Goal: Task Accomplishment & Management: Use online tool/utility

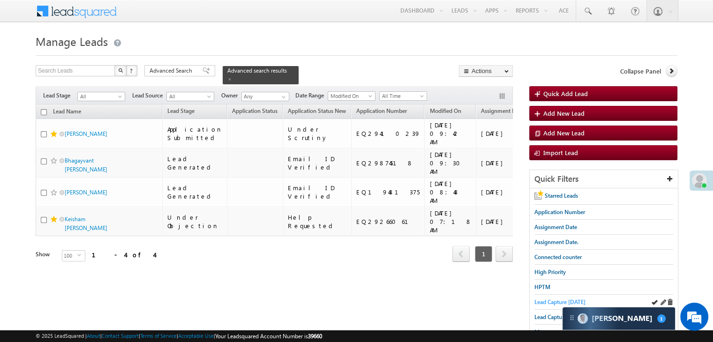
click at [557, 300] on span "Lead Capture [DATE]" at bounding box center [559, 302] width 51 height 7
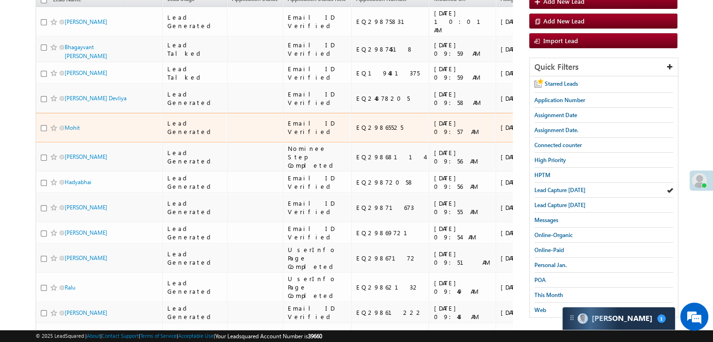
scroll to position [141, 0]
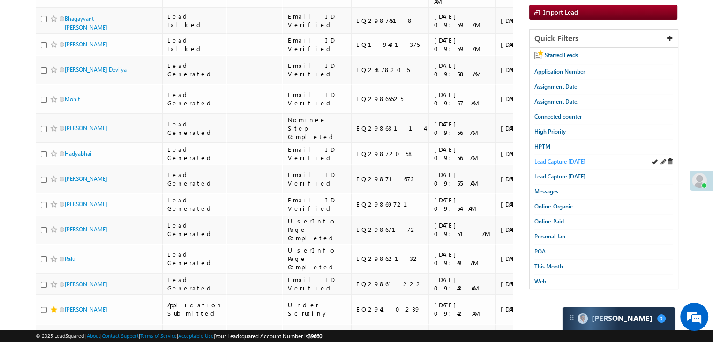
click at [555, 158] on span "Lead Capture [DATE]" at bounding box center [559, 161] width 51 height 7
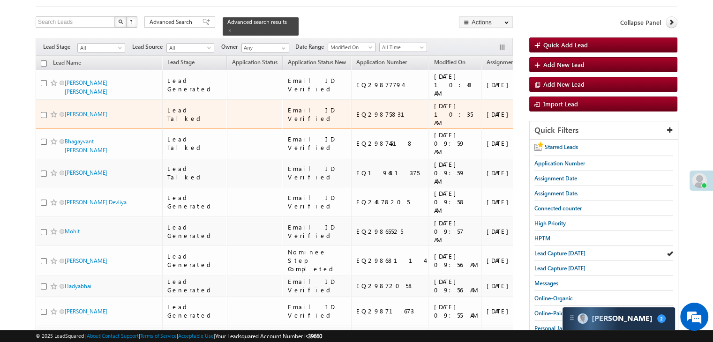
scroll to position [47, 0]
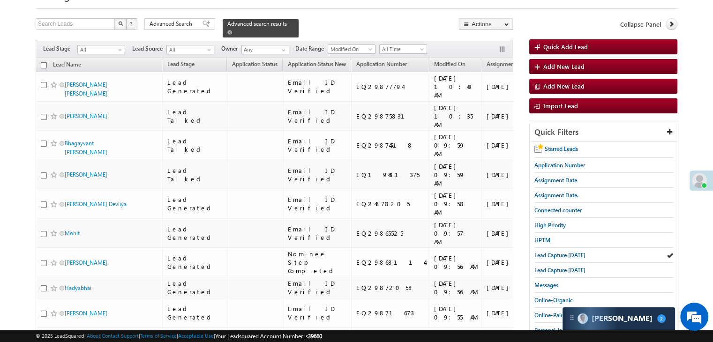
click at [232, 30] on span at bounding box center [229, 32] width 5 height 5
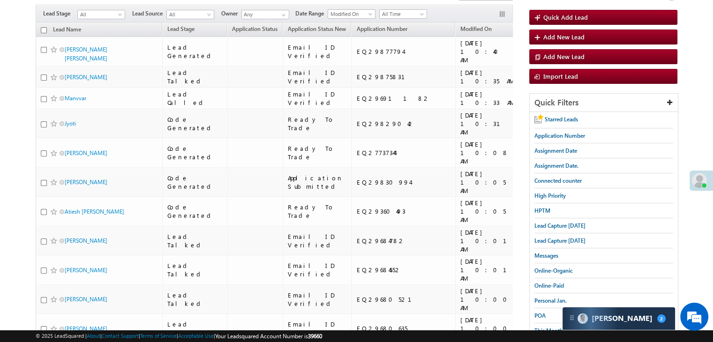
scroll to position [0, 0]
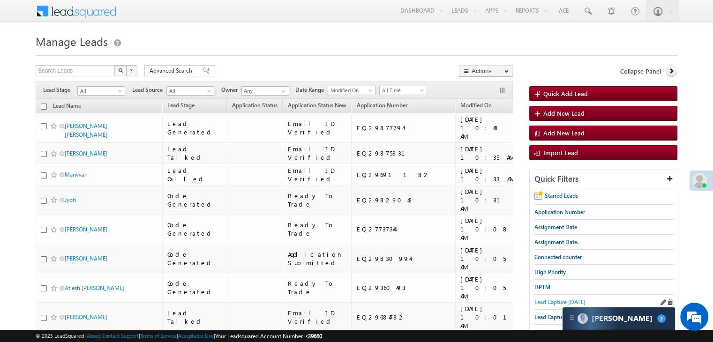
click at [545, 299] on span "Lead Capture today" at bounding box center [559, 302] width 51 height 7
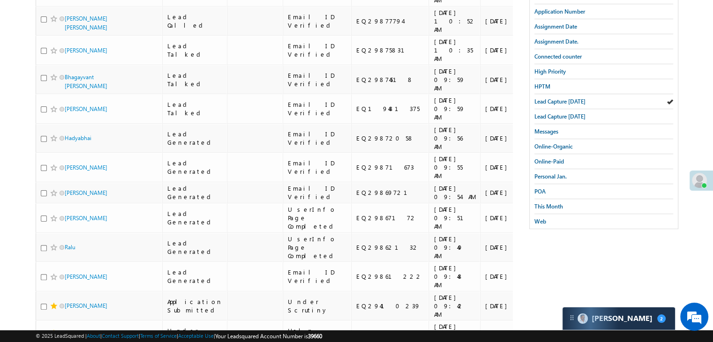
scroll to position [201, 0]
click at [555, 203] on span "This Month" at bounding box center [548, 206] width 29 height 7
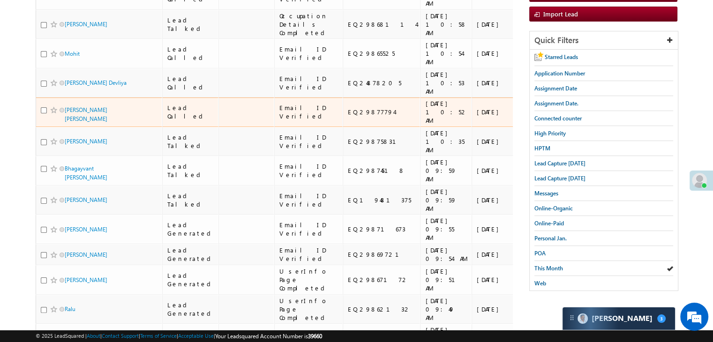
scroll to position [141, 0]
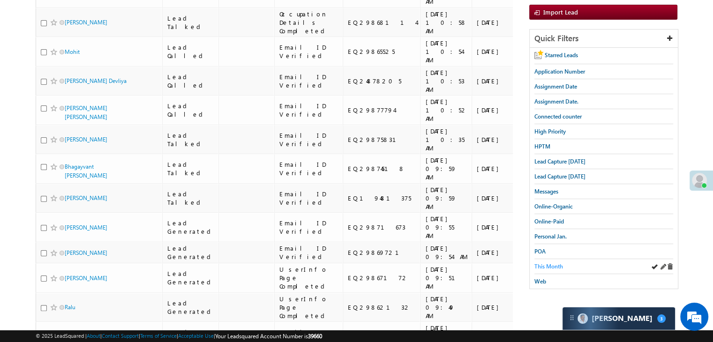
click at [540, 263] on span "This Month" at bounding box center [548, 266] width 29 height 7
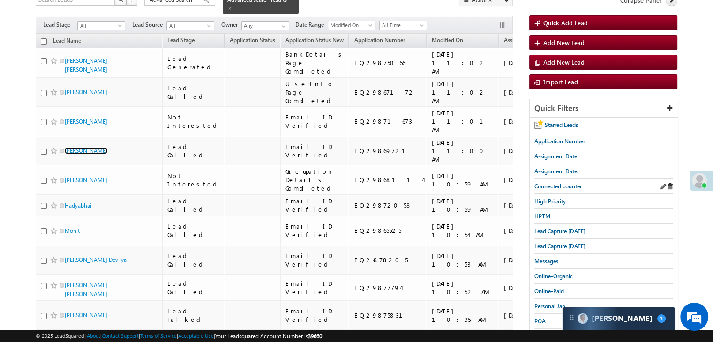
scroll to position [94, 0]
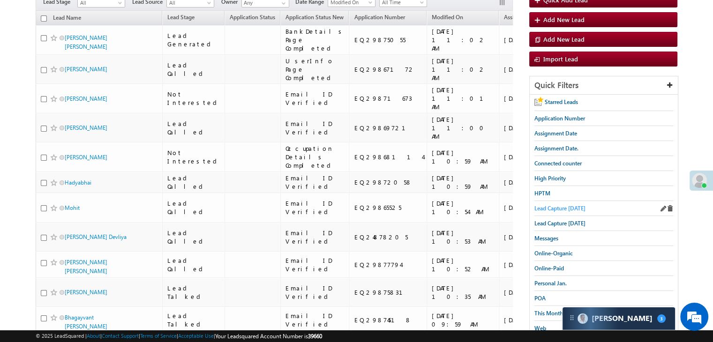
click at [555, 205] on span "Lead Capture [DATE]" at bounding box center [559, 208] width 51 height 7
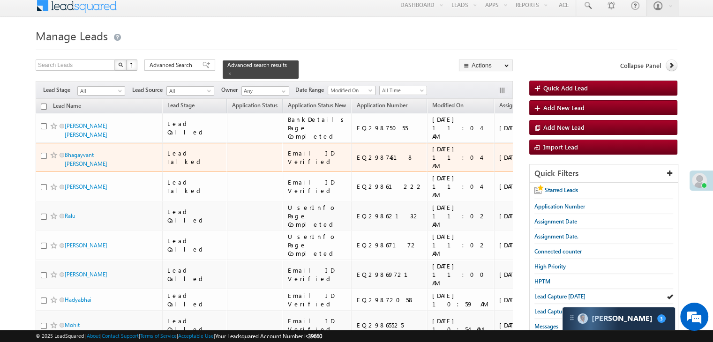
scroll to position [0, 0]
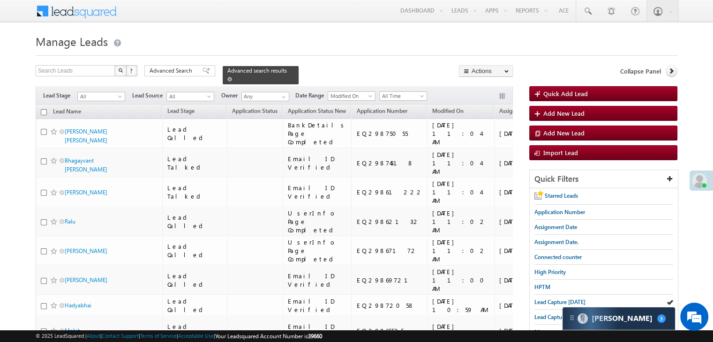
click at [232, 77] on span at bounding box center [229, 79] width 5 height 5
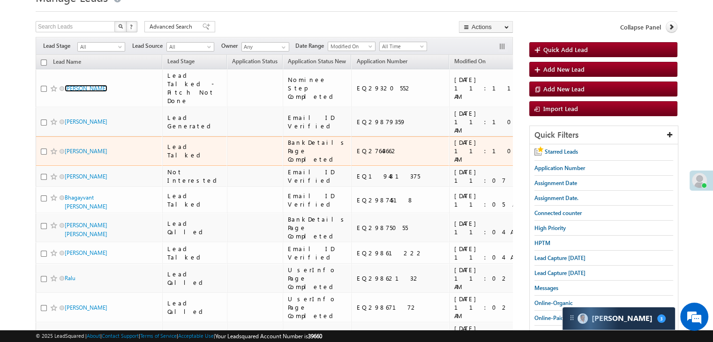
scroll to position [47, 0]
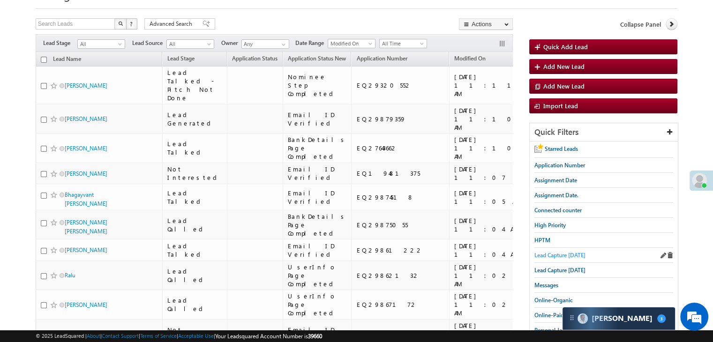
click at [543, 253] on span "Lead Capture [DATE]" at bounding box center [559, 255] width 51 height 7
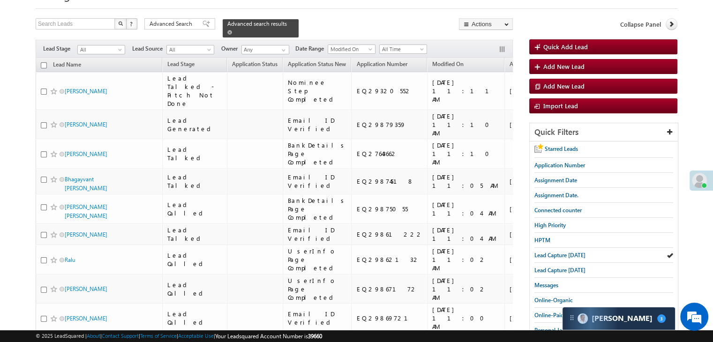
click at [232, 30] on span at bounding box center [229, 32] width 5 height 5
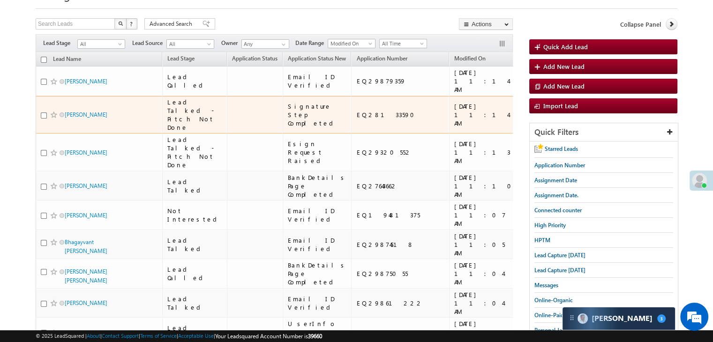
click at [43, 120] on div at bounding box center [55, 114] width 29 height 9
click at [43, 119] on input "checkbox" at bounding box center [44, 116] width 6 height 6
checkbox input "true"
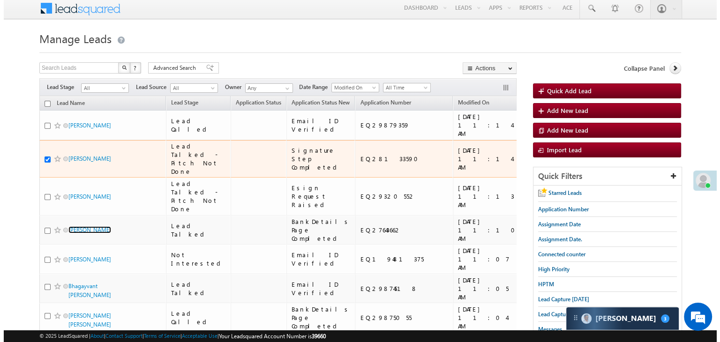
scroll to position [0, 0]
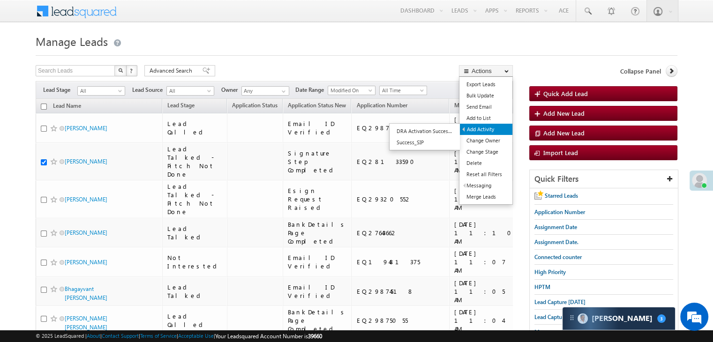
click at [482, 128] on link "Add Activity" at bounding box center [486, 129] width 53 height 11
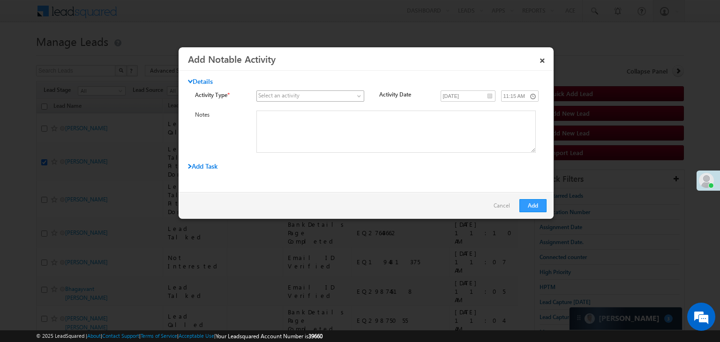
click at [327, 96] on span at bounding box center [305, 96] width 96 height 8
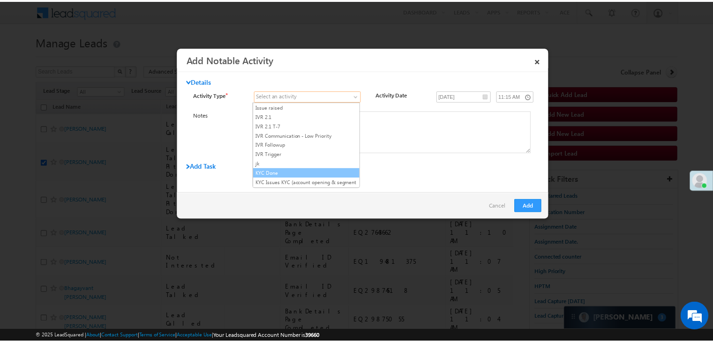
scroll to position [609, 0]
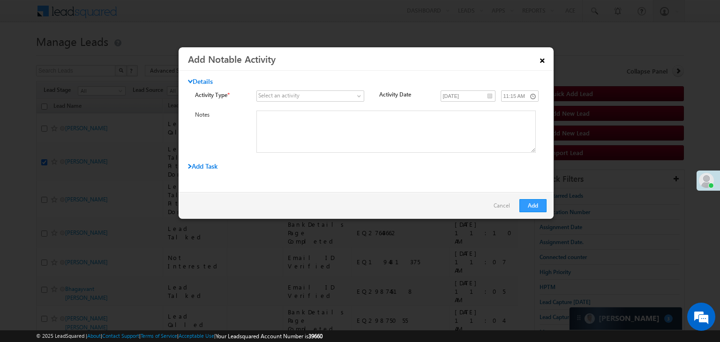
click at [541, 57] on link "×" at bounding box center [542, 59] width 16 height 16
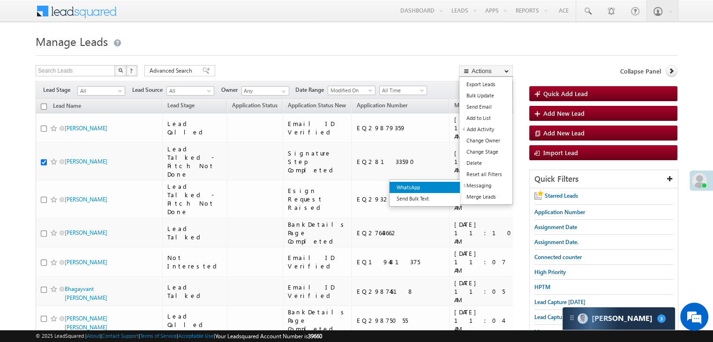
click at [448, 190] on link "WhatsApp" at bounding box center [425, 187] width 70 height 11
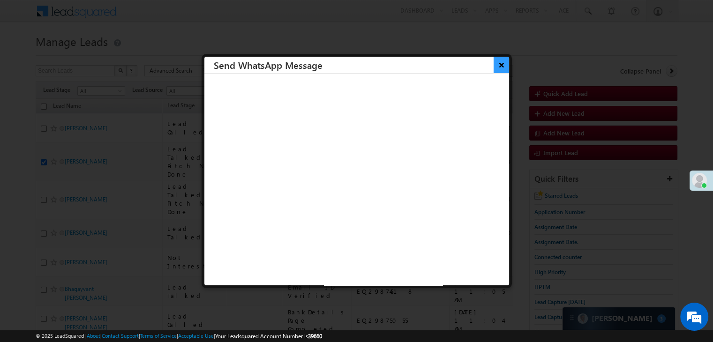
click at [494, 69] on button "×" at bounding box center [501, 65] width 15 height 16
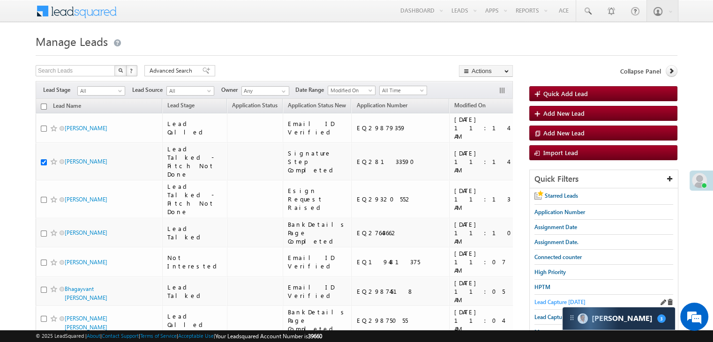
click at [538, 300] on span "Lead Capture [DATE]" at bounding box center [559, 302] width 51 height 7
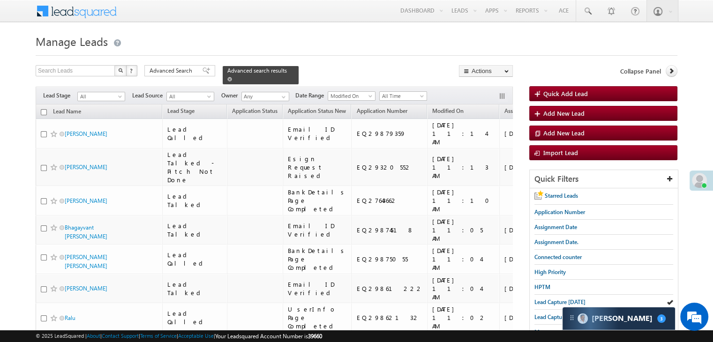
click at [232, 77] on span at bounding box center [229, 79] width 5 height 5
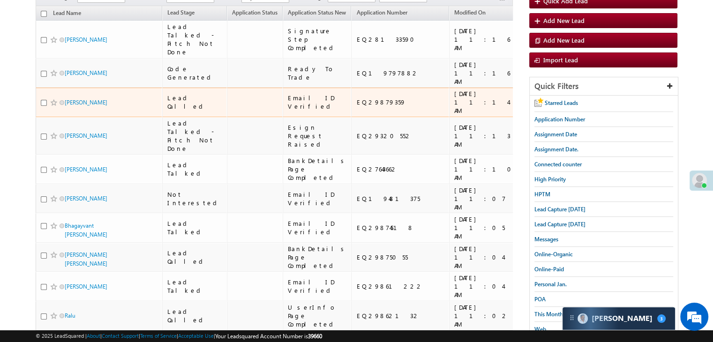
scroll to position [94, 0]
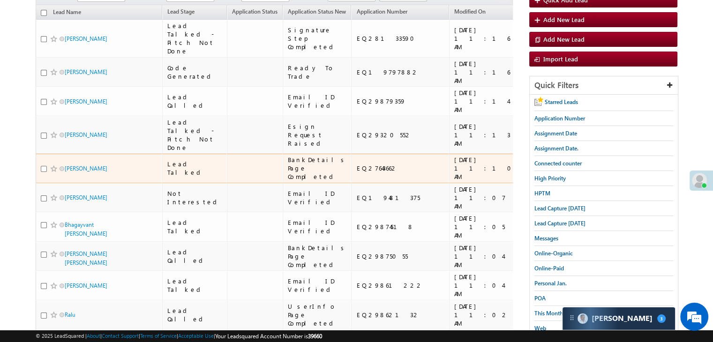
click at [43, 172] on input "checkbox" at bounding box center [44, 169] width 6 height 6
checkbox input "true"
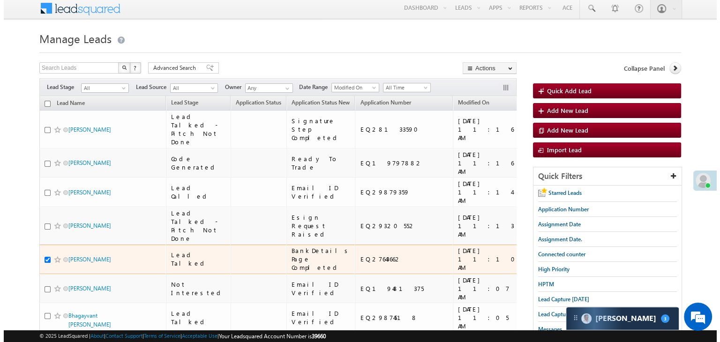
scroll to position [0, 0]
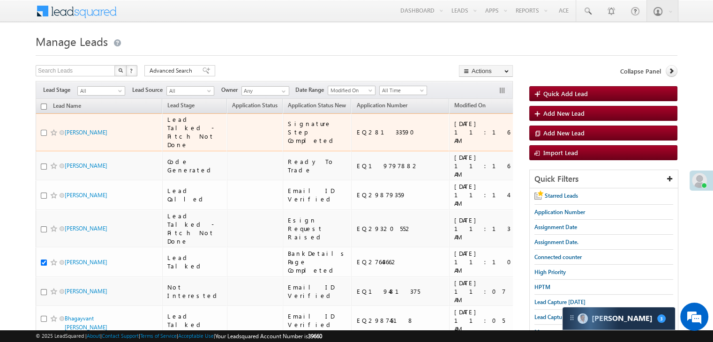
click at [43, 136] on input "checkbox" at bounding box center [44, 133] width 6 height 6
checkbox input "true"
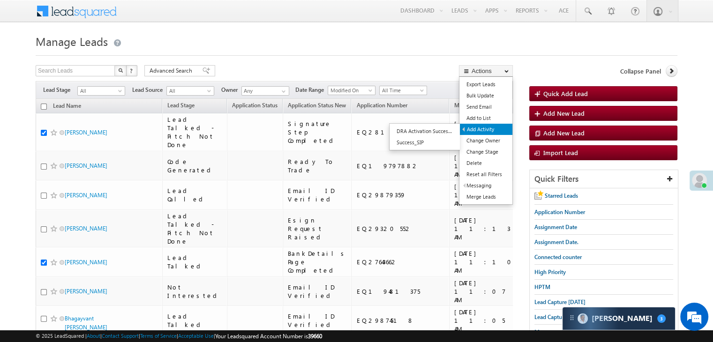
click at [489, 129] on link "Add Activity" at bounding box center [486, 129] width 53 height 11
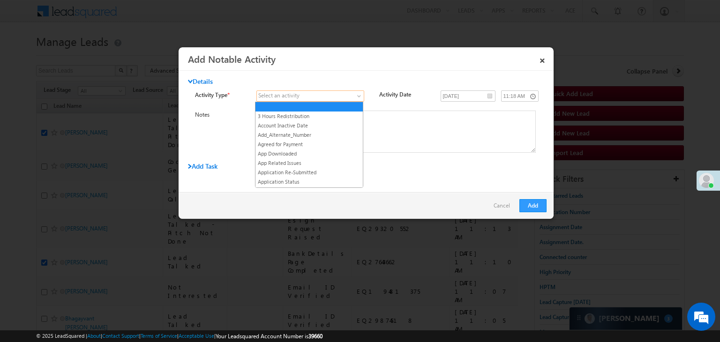
click at [356, 100] on span at bounding box center [360, 98] width 8 height 8
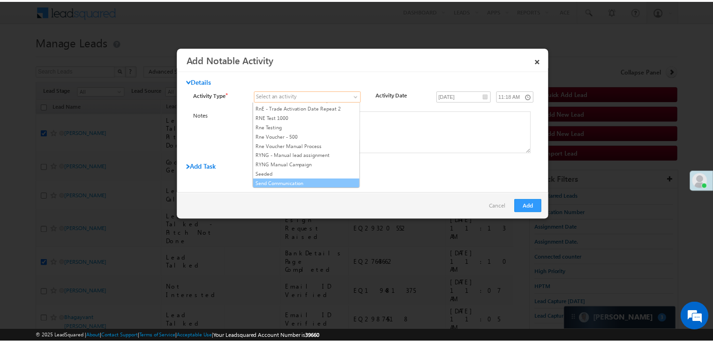
scroll to position [1172, 0]
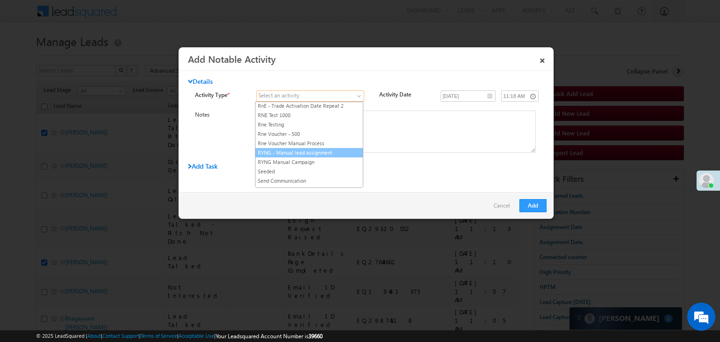
click at [319, 149] on link "RYNG - Manual lead assignment" at bounding box center [308, 153] width 107 height 8
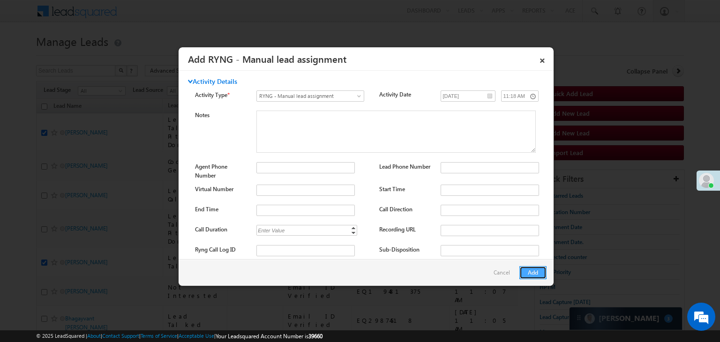
click at [528, 270] on button "Add" at bounding box center [532, 272] width 27 height 13
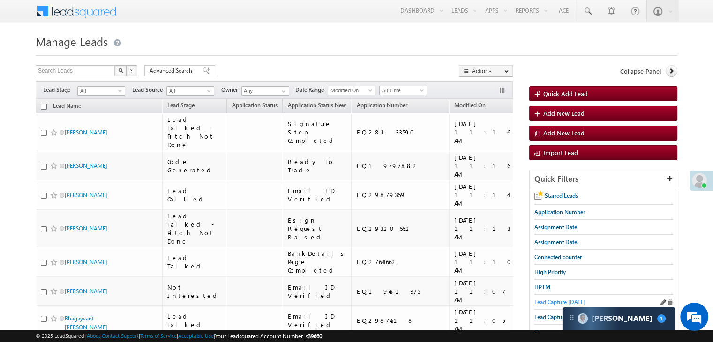
click at [537, 300] on span "Lead Capture [DATE]" at bounding box center [559, 302] width 51 height 7
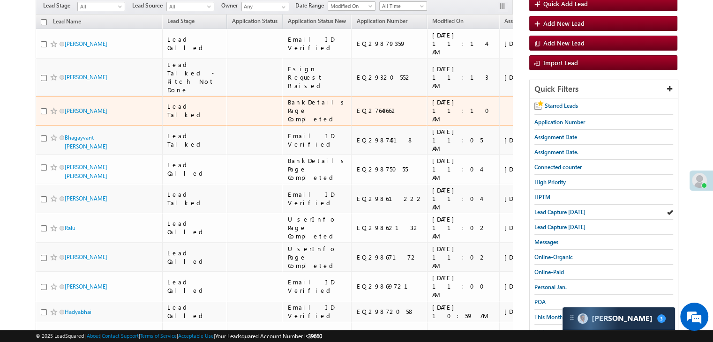
scroll to position [94, 0]
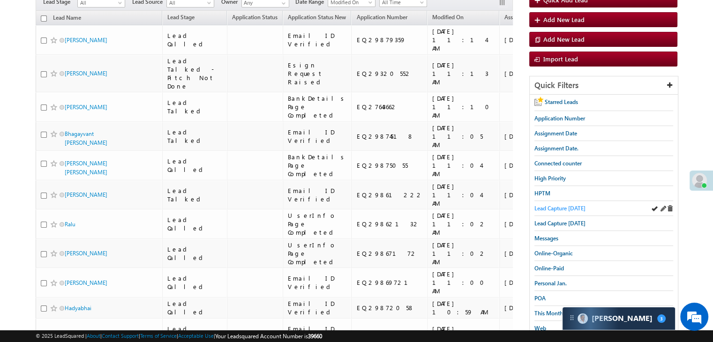
click at [545, 205] on span "Lead Capture [DATE]" at bounding box center [559, 208] width 51 height 7
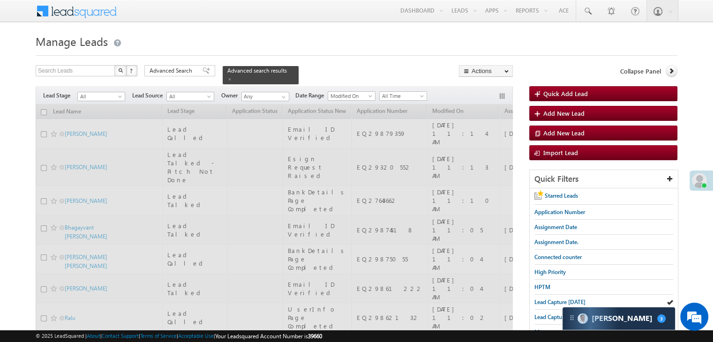
scroll to position [0, 0]
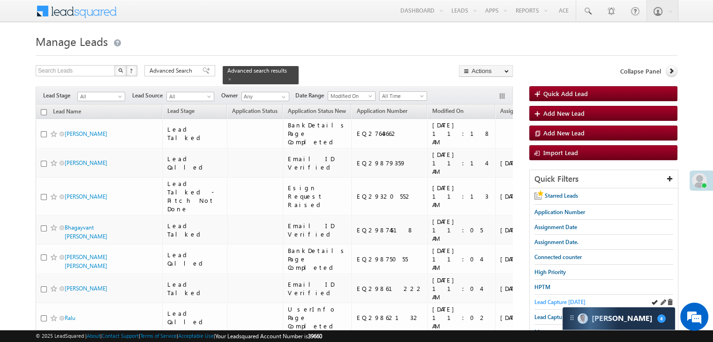
click at [549, 301] on span "Lead Capture [DATE]" at bounding box center [559, 302] width 51 height 7
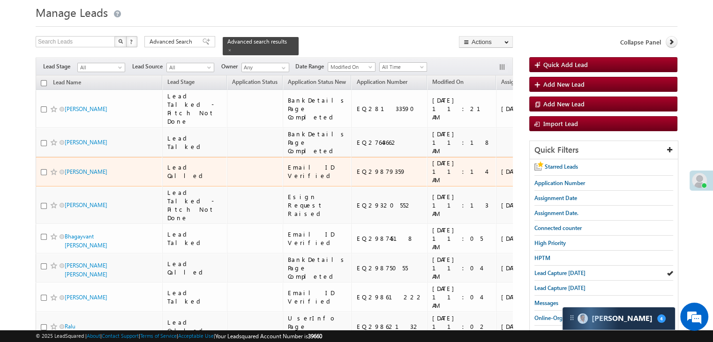
scroll to position [141, 0]
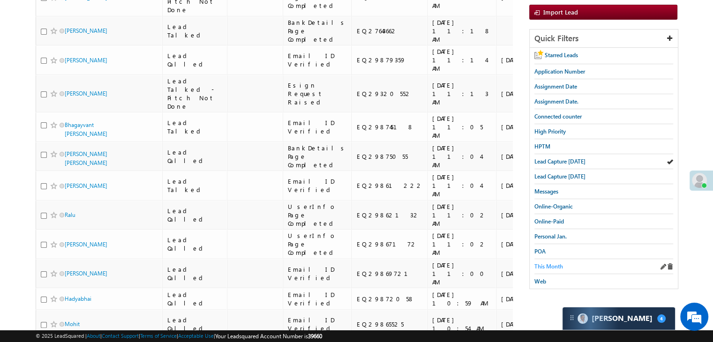
click at [552, 263] on span "This Month" at bounding box center [548, 266] width 29 height 7
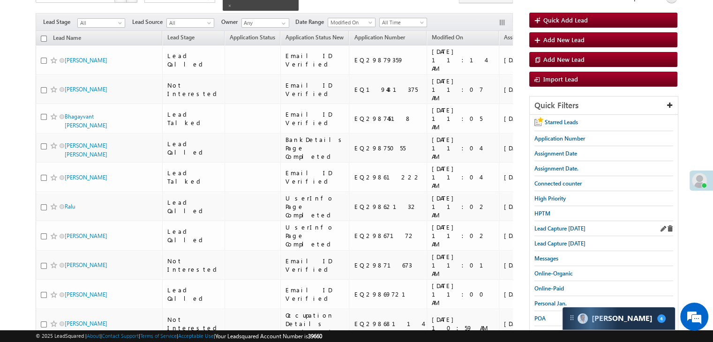
scroll to position [0, 0]
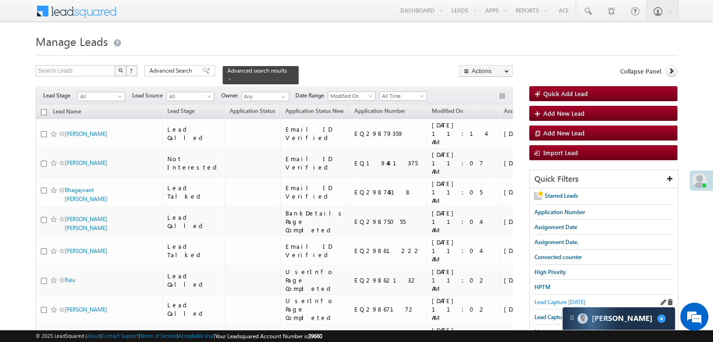
click at [538, 299] on span "Lead Capture [DATE]" at bounding box center [559, 302] width 51 height 7
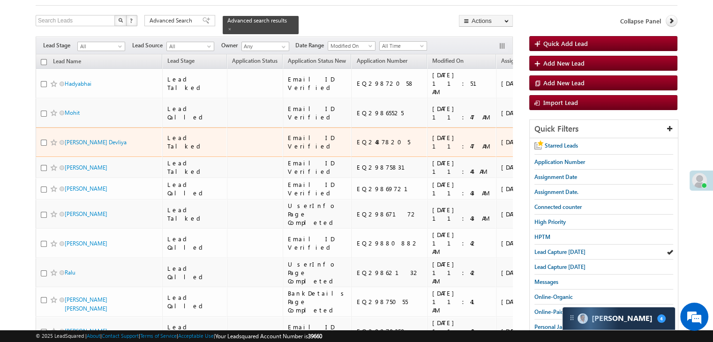
scroll to position [47, 0]
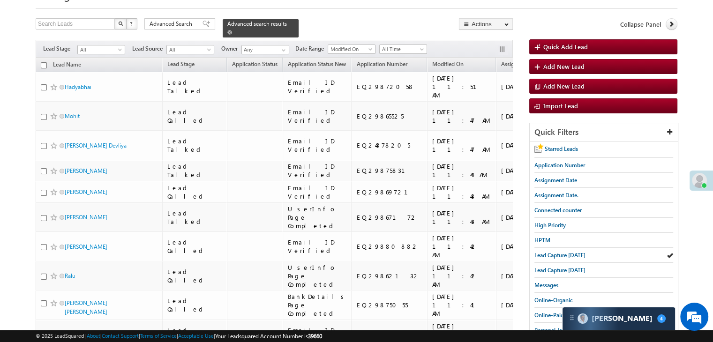
click at [232, 30] on span at bounding box center [229, 32] width 5 height 5
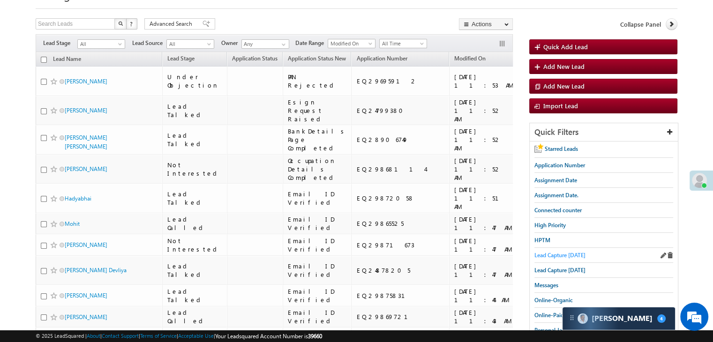
click at [559, 252] on span "Lead Capture [DATE]" at bounding box center [559, 255] width 51 height 7
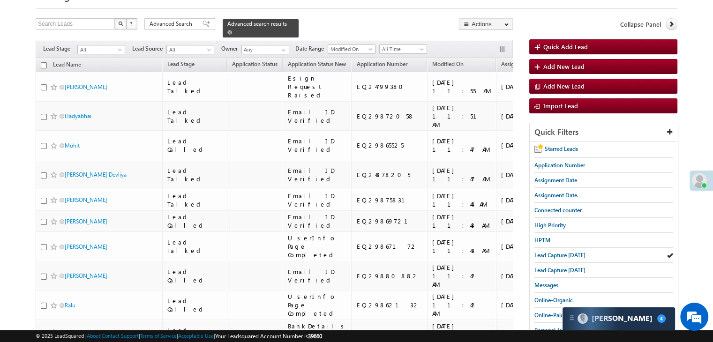
click at [232, 30] on span at bounding box center [229, 32] width 5 height 5
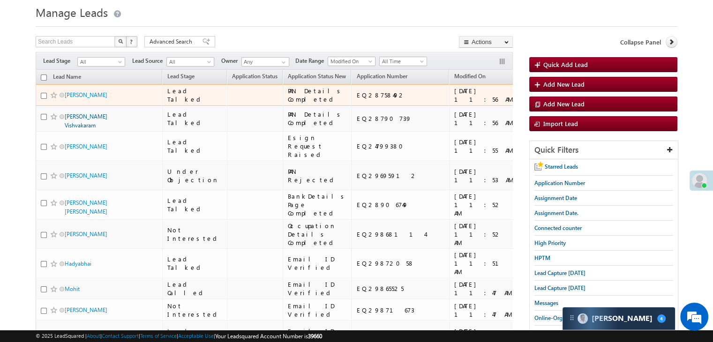
scroll to position [0, 0]
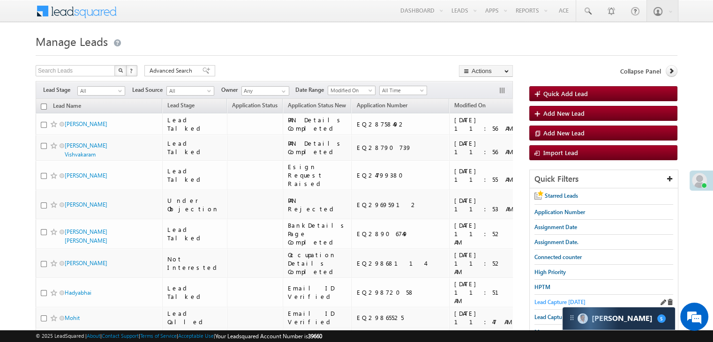
click at [544, 299] on span "Lead Capture [DATE]" at bounding box center [559, 302] width 51 height 7
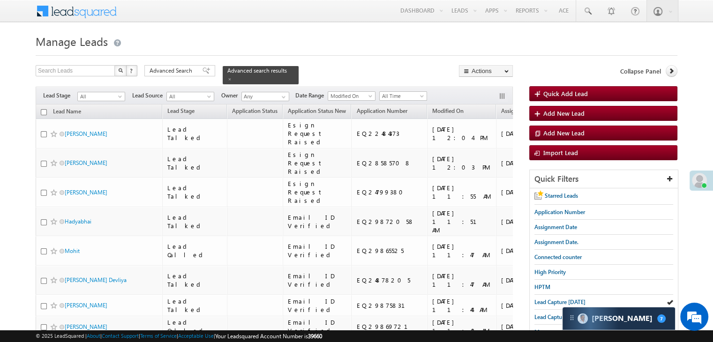
drag, startPoint x: 543, startPoint y: 298, endPoint x: 515, endPoint y: 280, distance: 33.2
click at [543, 299] on span "Lead Capture [DATE]" at bounding box center [559, 302] width 51 height 7
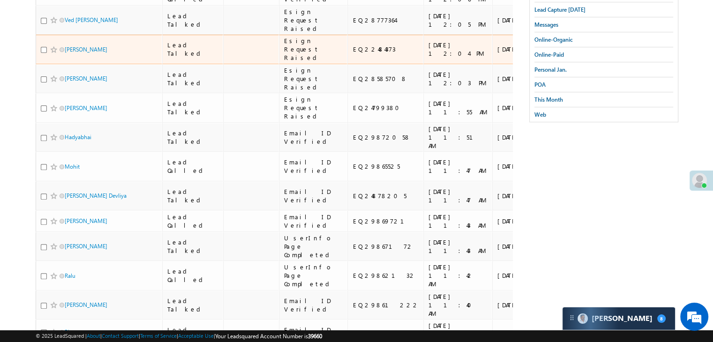
scroll to position [26, 0]
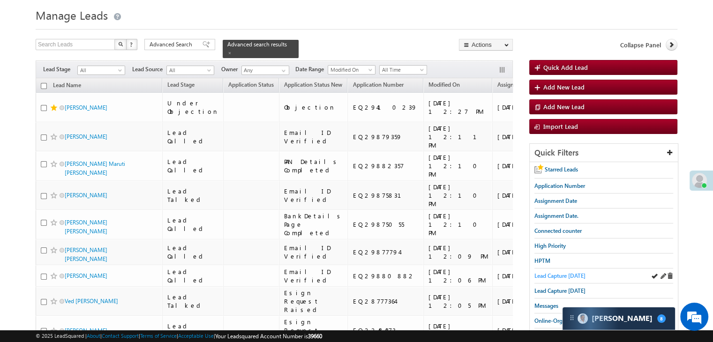
click at [576, 274] on span "Lead Capture [DATE]" at bounding box center [559, 275] width 51 height 7
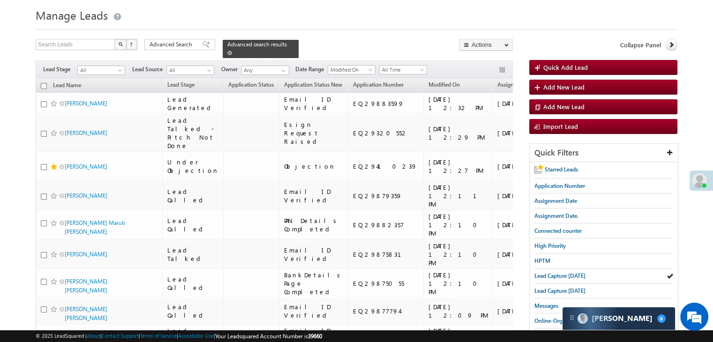
click at [232, 49] on link at bounding box center [229, 53] width 5 height 8
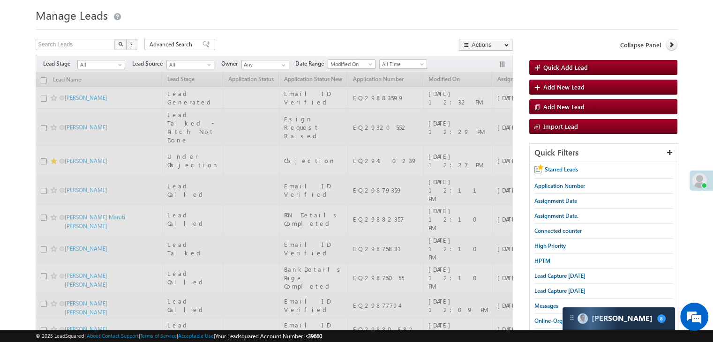
click at [285, 47] on div "Search Leads X ? 24 results found Advanced Search Advanced Search Advanced sear…" at bounding box center [274, 46] width 477 height 14
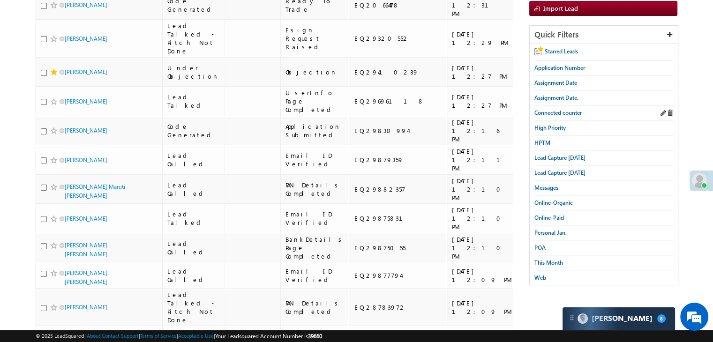
scroll to position [73, 0]
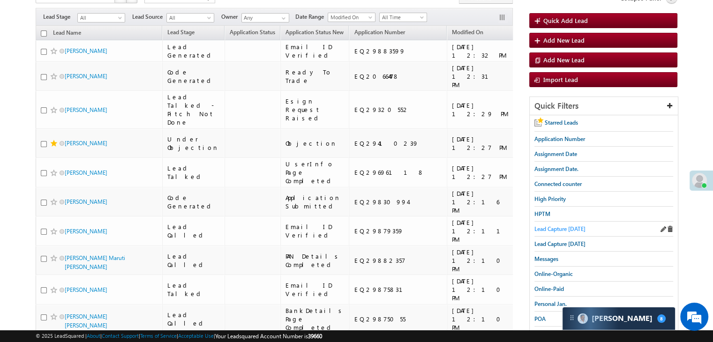
click at [553, 225] on span "Lead Capture [DATE]" at bounding box center [559, 228] width 51 height 7
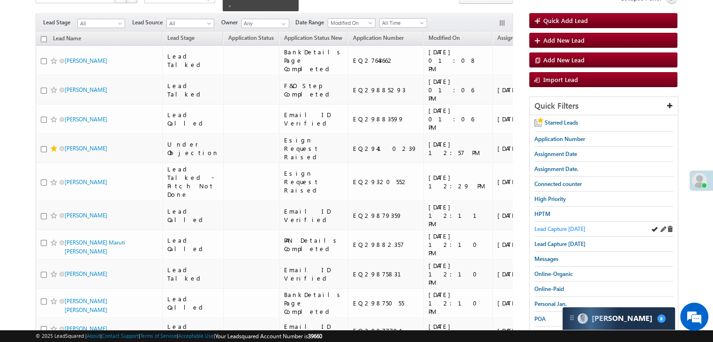
click at [554, 226] on span "Lead Capture [DATE]" at bounding box center [559, 228] width 51 height 7
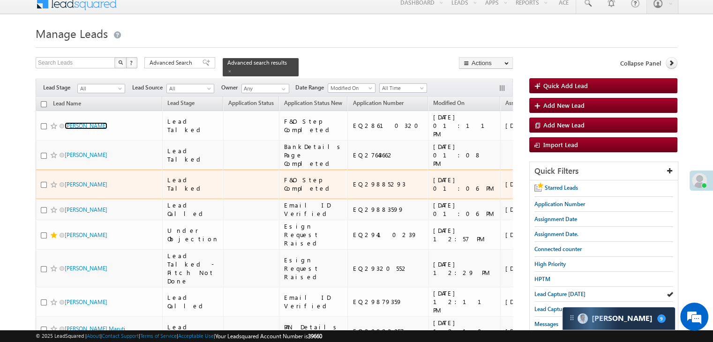
scroll to position [0, 0]
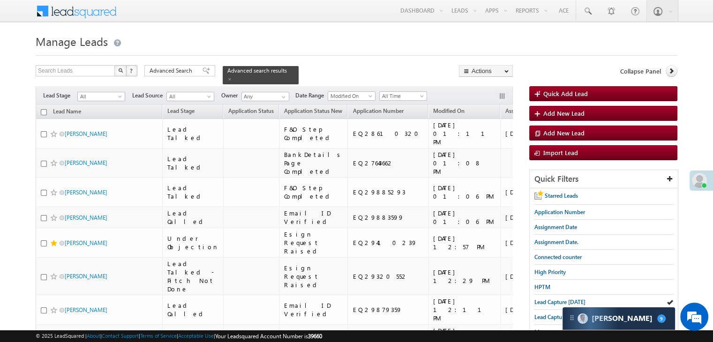
click at [232, 77] on span at bounding box center [229, 79] width 5 height 5
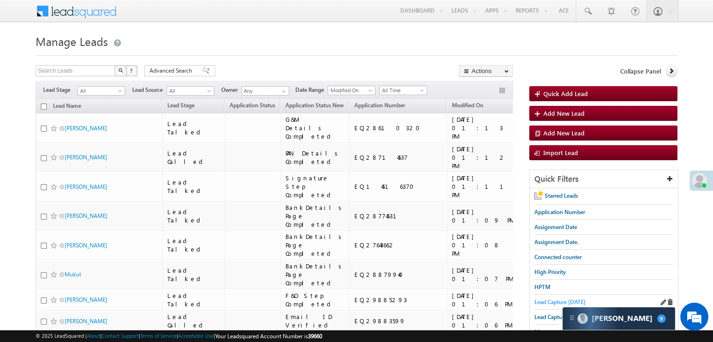
click at [551, 299] on span "Lead Capture [DATE]" at bounding box center [559, 302] width 51 height 7
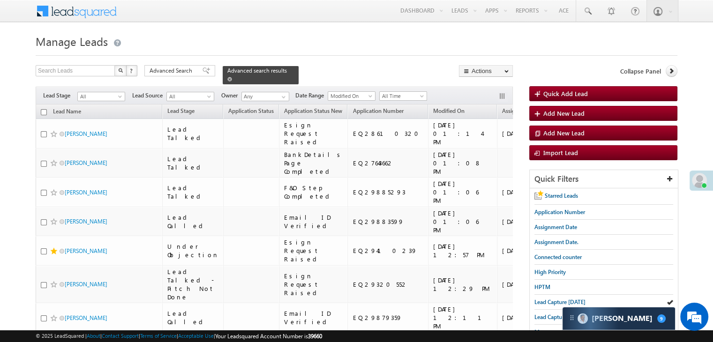
click at [232, 77] on span at bounding box center [229, 79] width 5 height 5
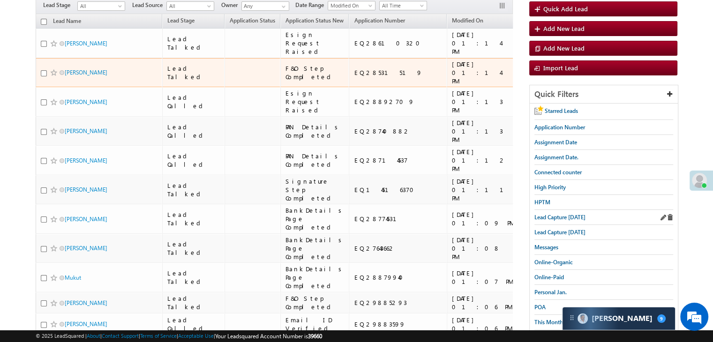
scroll to position [94, 0]
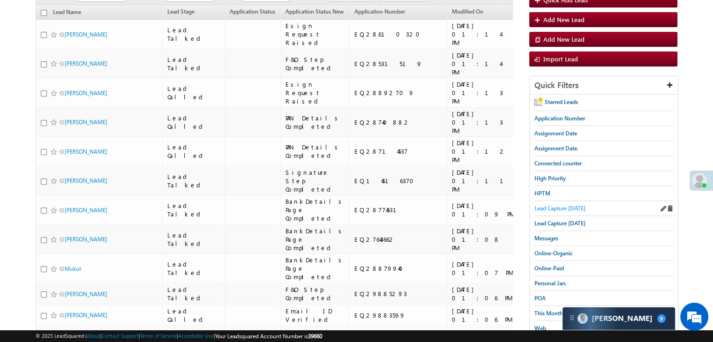
click at [579, 209] on span "Lead Capture [DATE]" at bounding box center [559, 208] width 51 height 7
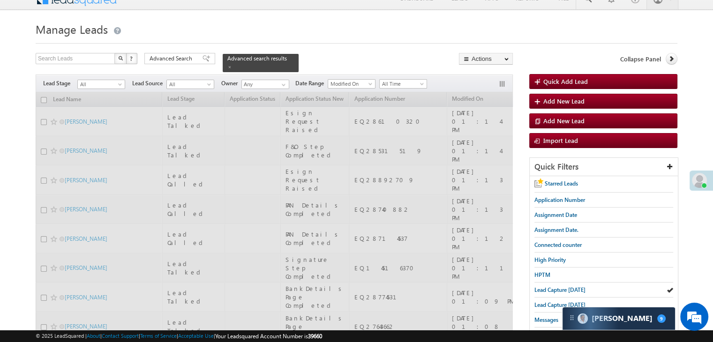
scroll to position [0, 0]
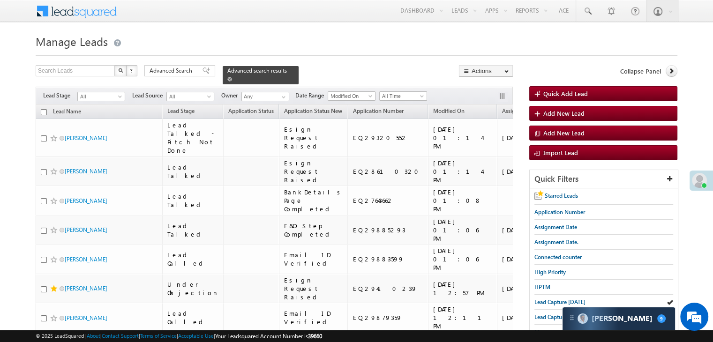
click at [232, 77] on span at bounding box center [229, 79] width 5 height 5
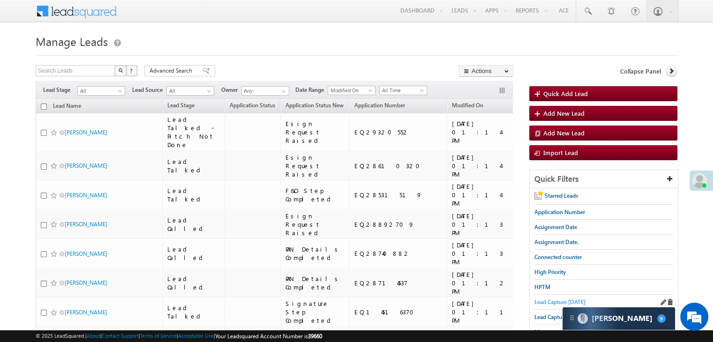
click at [542, 299] on span "Lead Capture [DATE]" at bounding box center [559, 302] width 51 height 7
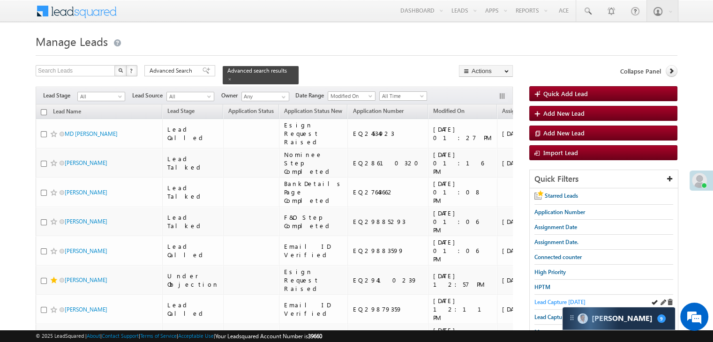
click at [566, 299] on span "Lead Capture [DATE]" at bounding box center [559, 302] width 51 height 7
click at [276, 69] on div "Advanced search results" at bounding box center [261, 75] width 76 height 18
click at [281, 70] on div "Advanced search results" at bounding box center [261, 75] width 76 height 18
click at [232, 77] on span at bounding box center [229, 79] width 5 height 5
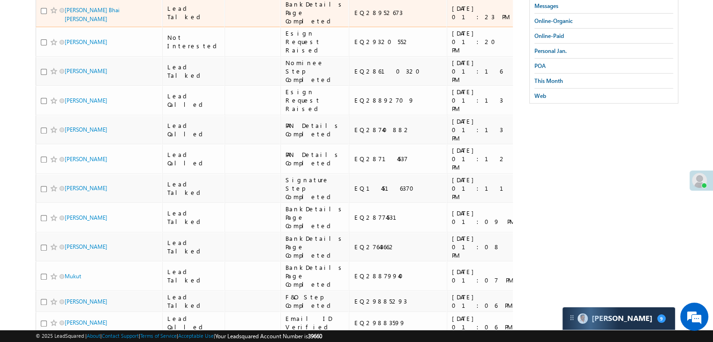
scroll to position [328, 0]
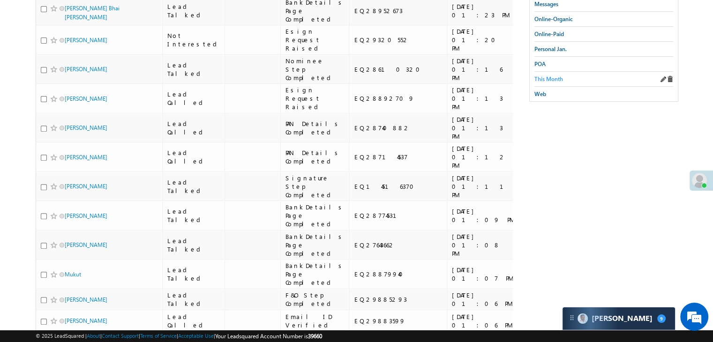
click at [553, 75] on span "This Month" at bounding box center [548, 78] width 29 height 7
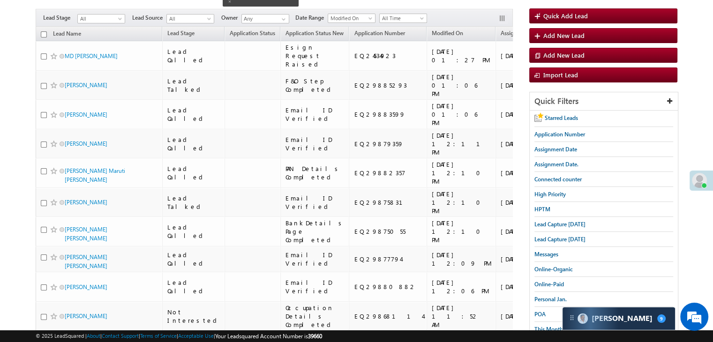
scroll to position [51, 0]
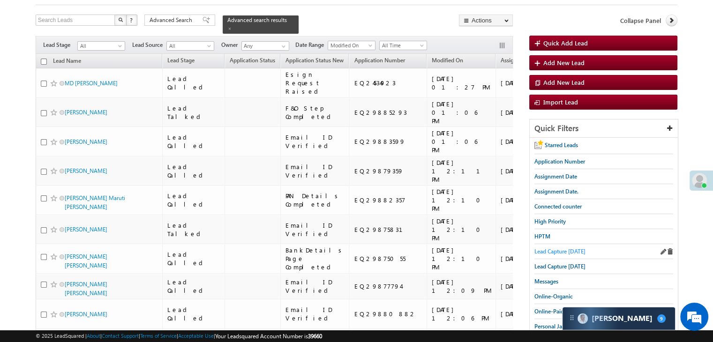
click at [563, 248] on span "Lead Capture [DATE]" at bounding box center [559, 251] width 51 height 7
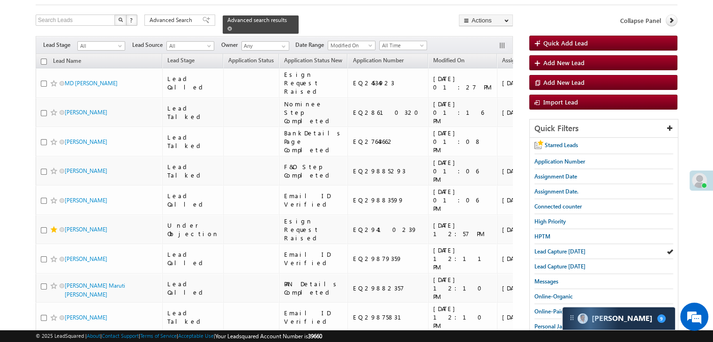
click at [232, 26] on span at bounding box center [229, 28] width 5 height 5
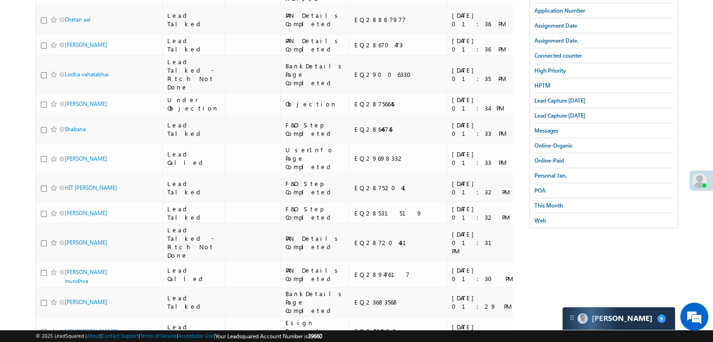
scroll to position [191, 0]
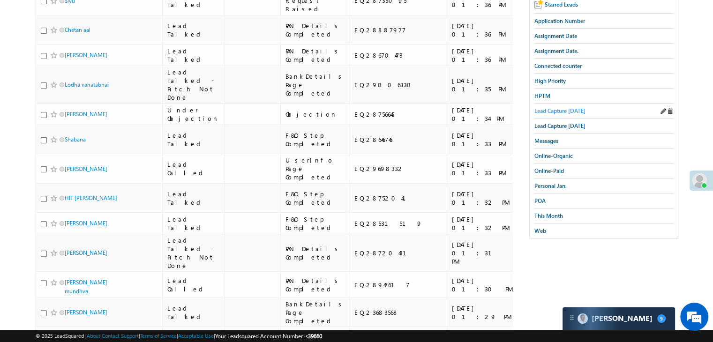
click at [557, 107] on span "Lead Capture [DATE]" at bounding box center [559, 110] width 51 height 7
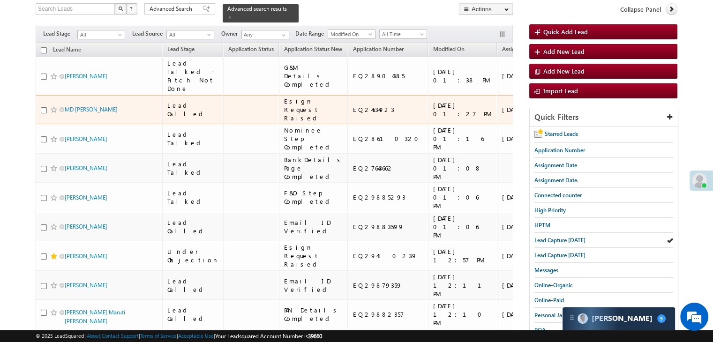
scroll to position [51, 0]
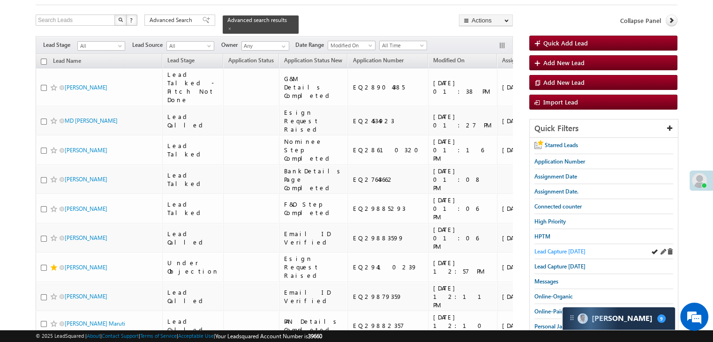
click at [561, 249] on span "Lead Capture [DATE]" at bounding box center [559, 251] width 51 height 7
click at [554, 176] on span "Assignment Date" at bounding box center [555, 176] width 43 height 7
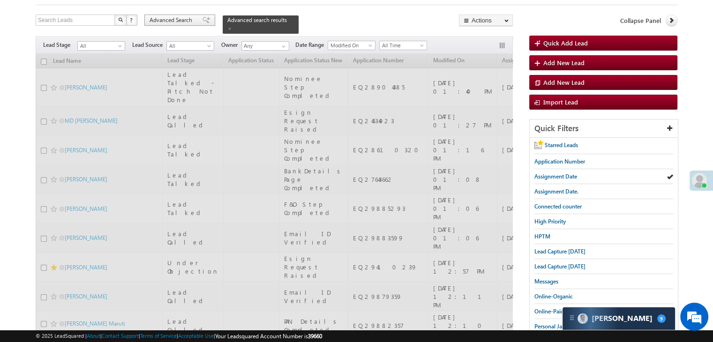
click at [178, 22] on span "Advanced Search" at bounding box center [172, 20] width 45 height 8
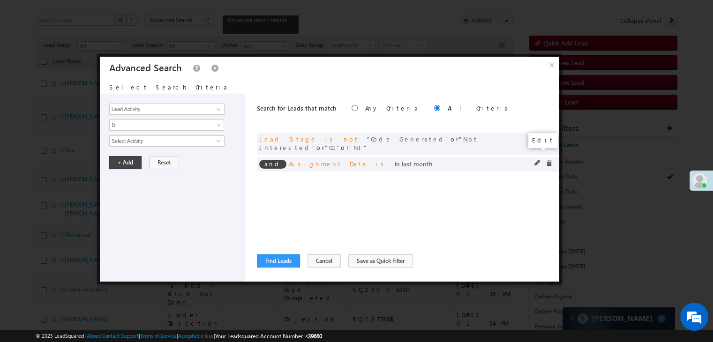
click at [537, 160] on span at bounding box center [537, 163] width 7 height 7
click at [150, 139] on span "Last Month" at bounding box center [161, 141] width 102 height 8
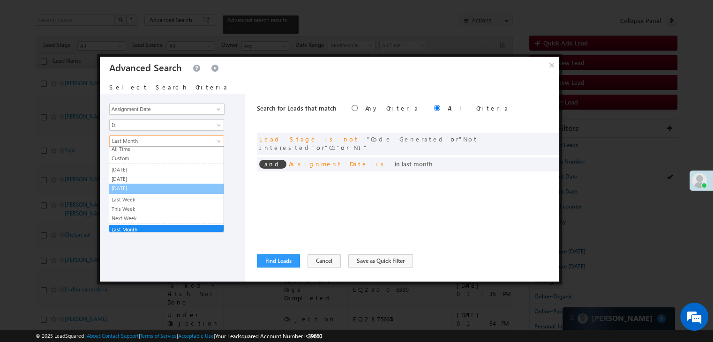
scroll to position [0, 0]
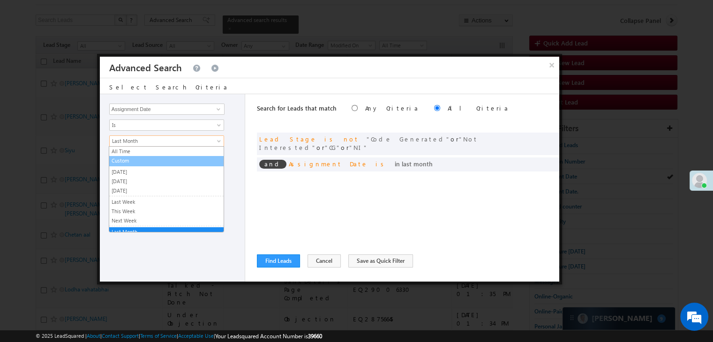
click at [146, 159] on link "Custom" at bounding box center [166, 161] width 114 height 8
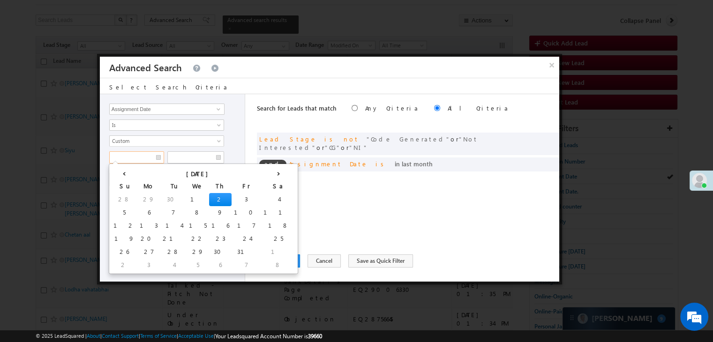
click at [145, 158] on input "text" at bounding box center [136, 157] width 55 height 12
click at [119, 174] on th "‹" at bounding box center [124, 173] width 26 height 14
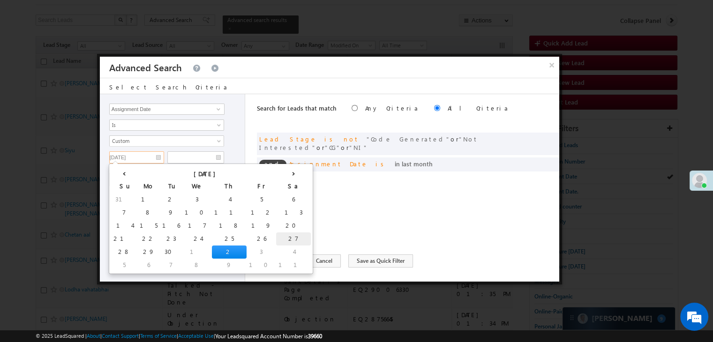
click at [276, 235] on td "27" at bounding box center [293, 239] width 35 height 13
type input "09/27/25"
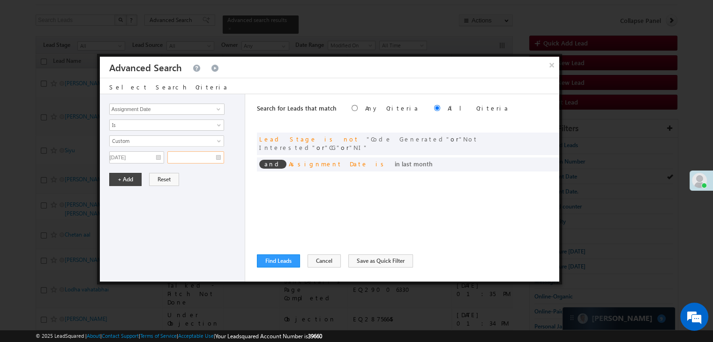
click at [215, 156] on input "text" at bounding box center [195, 157] width 57 height 12
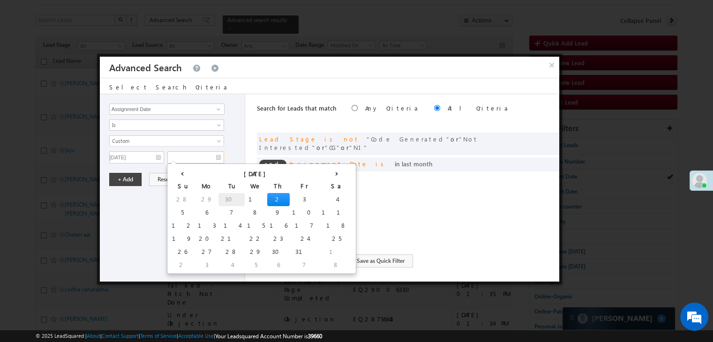
click at [218, 196] on td "30" at bounding box center [231, 199] width 26 height 13
type input "09/30/25"
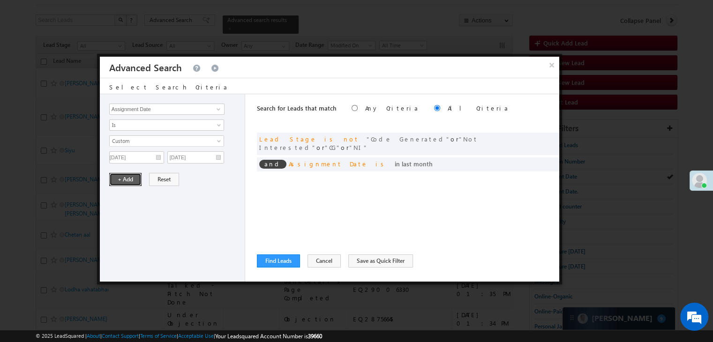
click at [137, 182] on button "+ Add" at bounding box center [125, 179] width 32 height 13
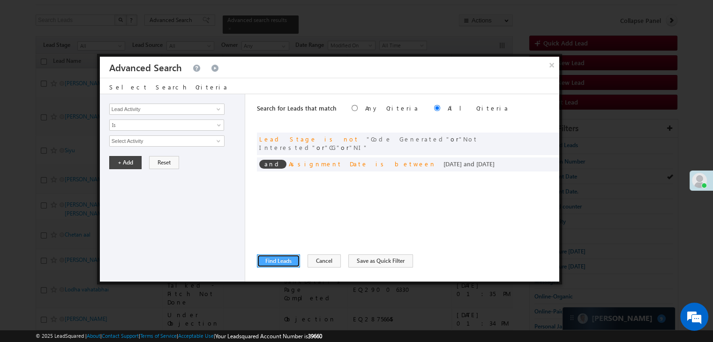
click at [277, 259] on button "Find Leads" at bounding box center [278, 261] width 43 height 13
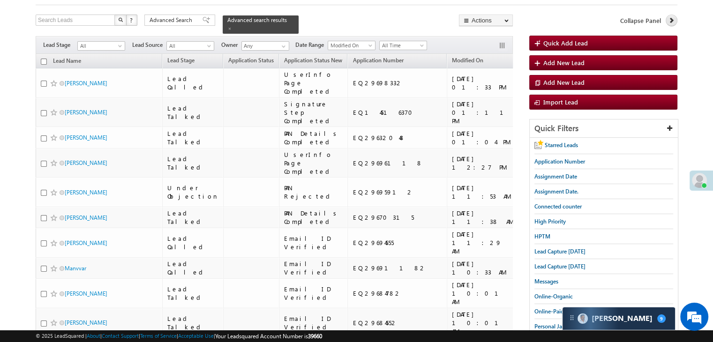
click at [666, 21] on link at bounding box center [672, 21] width 12 height 12
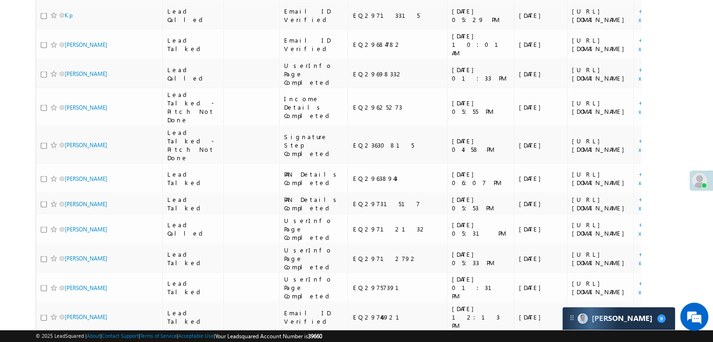
scroll to position [1926, 0]
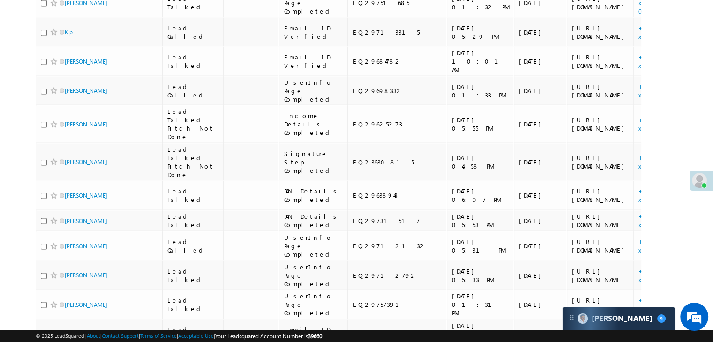
scroll to position [1826, 0]
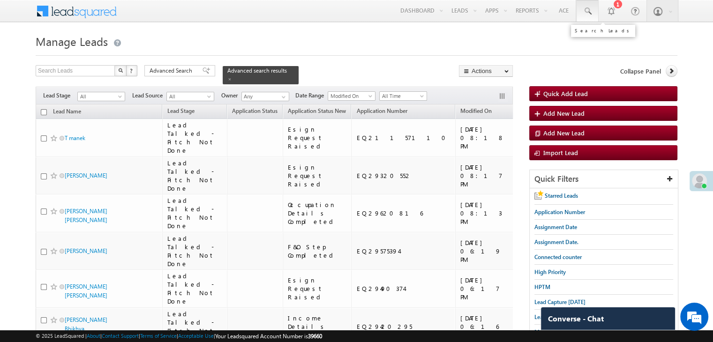
click at [589, 10] on span at bounding box center [587, 11] width 9 height 9
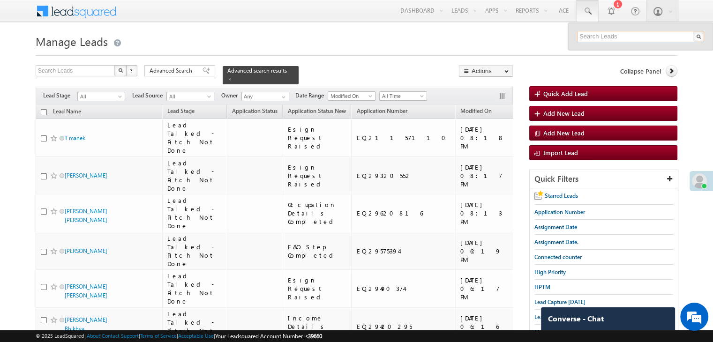
paste input "EQ29320552"
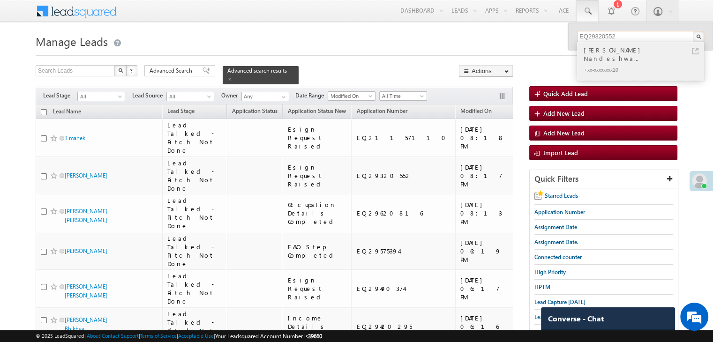
type input "EQ29320552"
click at [530, 40] on h1 "Manage Leads" at bounding box center [357, 40] width 642 height 18
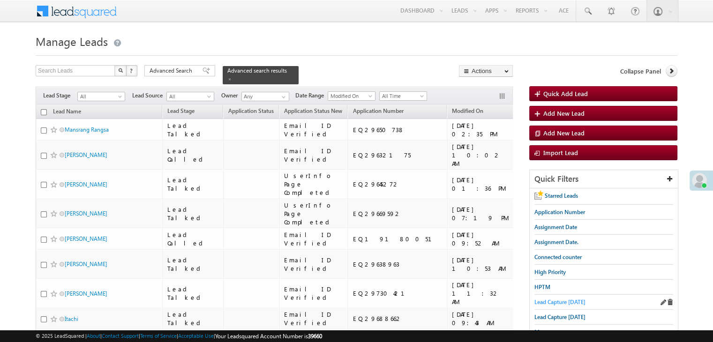
click at [548, 301] on span "Lead Capture [DATE]" at bounding box center [559, 302] width 51 height 7
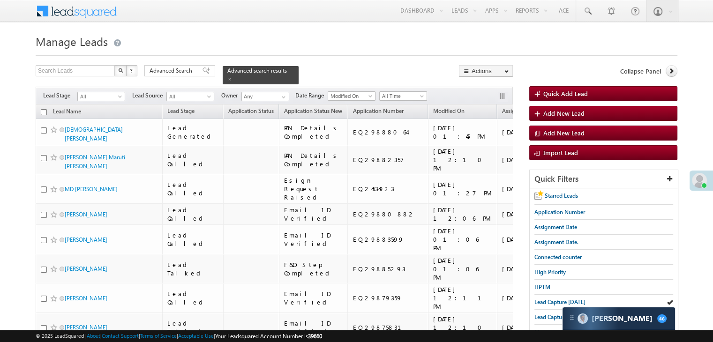
click at [231, 107] on span "Application Status" at bounding box center [250, 110] width 45 height 7
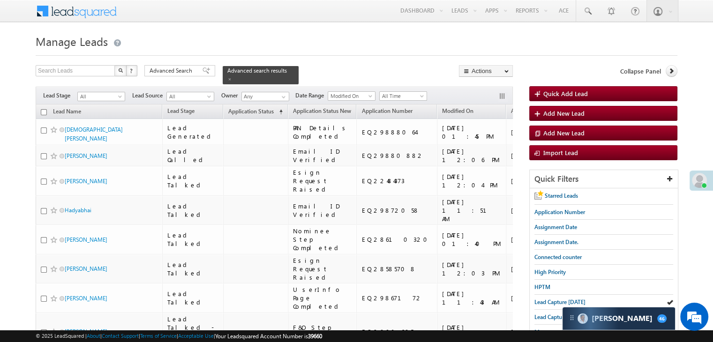
click at [231, 108] on span "Application Status" at bounding box center [250, 111] width 45 height 7
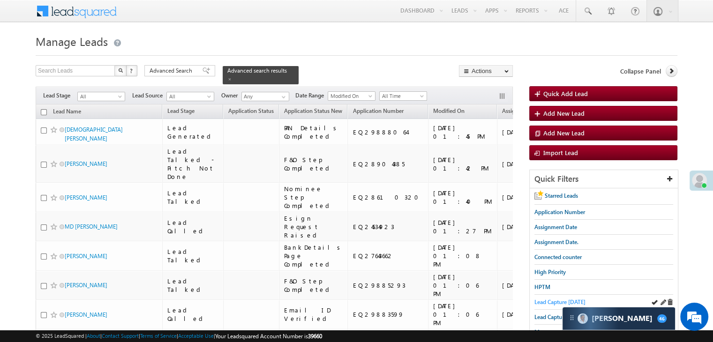
click at [538, 302] on span "Lead Capture [DATE]" at bounding box center [559, 302] width 51 height 7
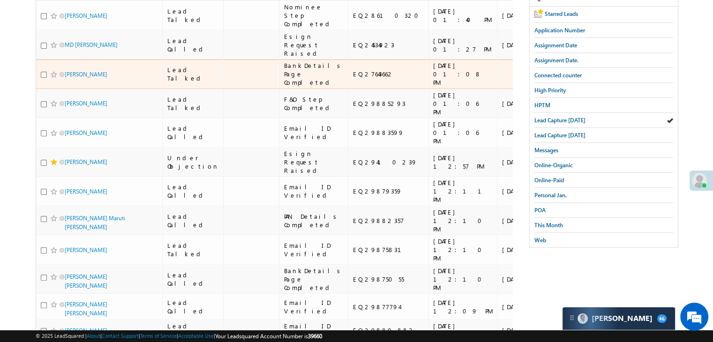
scroll to position [188, 0]
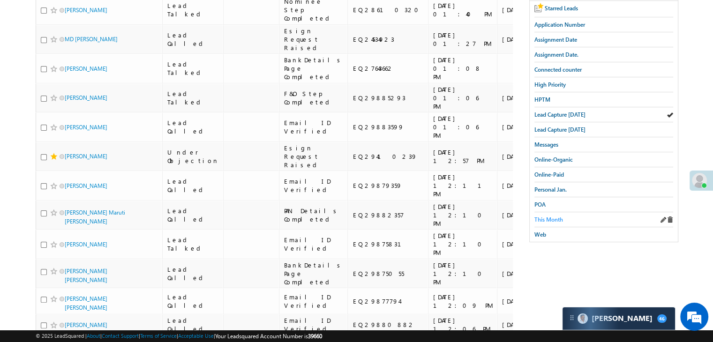
click at [549, 216] on span "This Month" at bounding box center [548, 219] width 29 height 7
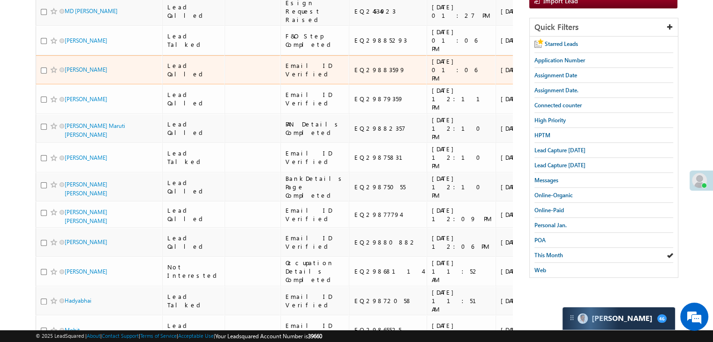
scroll to position [0, 0]
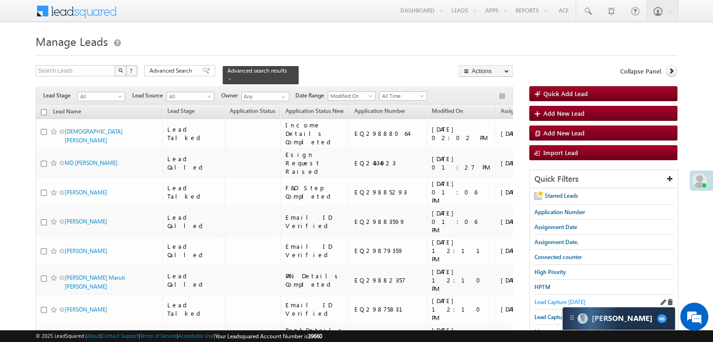
click at [550, 303] on span "Lead Capture [DATE]" at bounding box center [559, 302] width 51 height 7
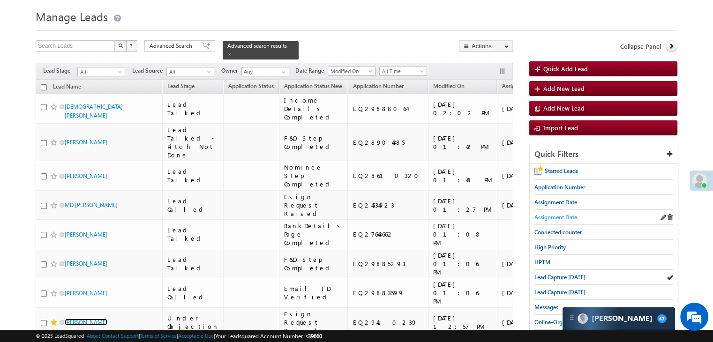
scroll to position [10, 0]
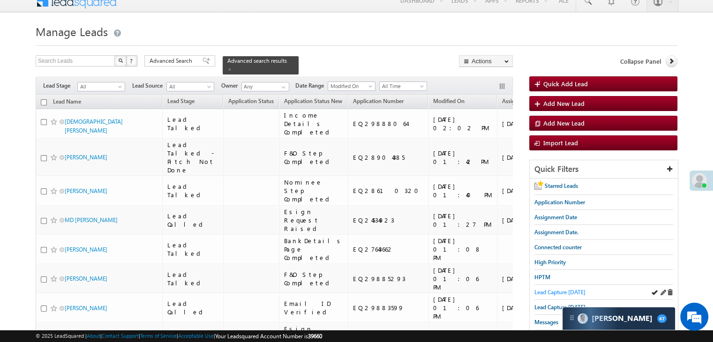
click at [555, 290] on span "Lead Capture [DATE]" at bounding box center [559, 292] width 51 height 7
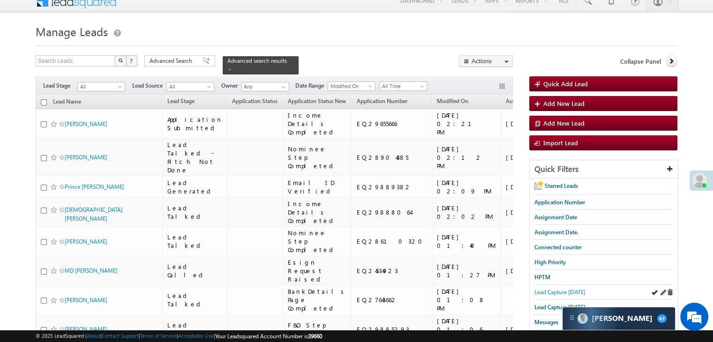
click at [577, 289] on span "Lead Capture today" at bounding box center [559, 292] width 51 height 7
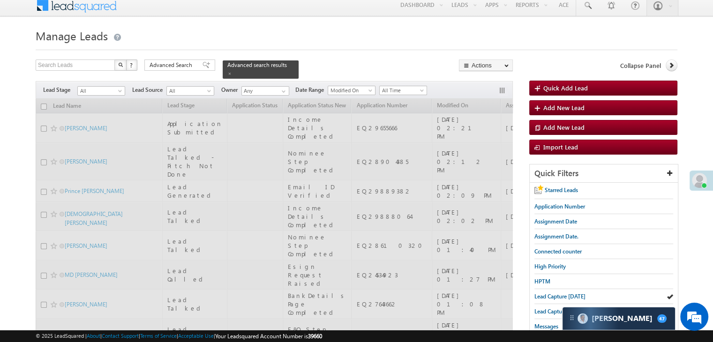
scroll to position [0, 0]
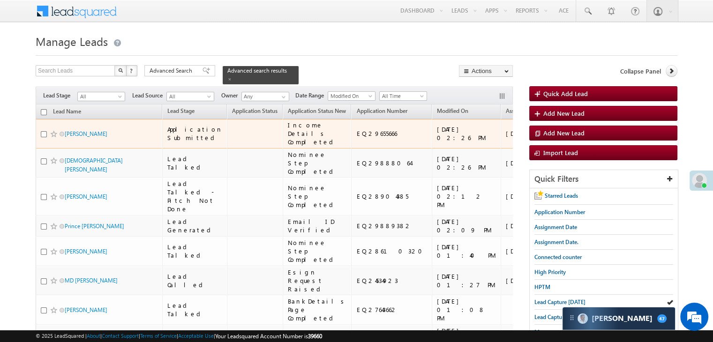
click at [53, 138] on span at bounding box center [54, 134] width 8 height 8
click at [559, 142] on div "https://angelbroking1-pk3em7sa.customui-test.leadsquared.com?leadId=98dfd1b2-5b…" at bounding box center [587, 133] width 57 height 17
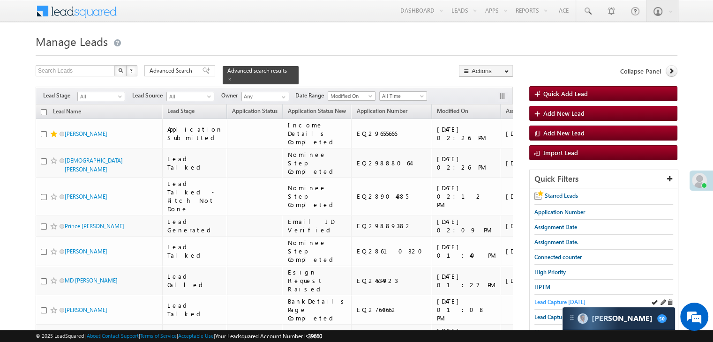
click at [552, 299] on span "Lead Capture [DATE]" at bounding box center [559, 302] width 51 height 7
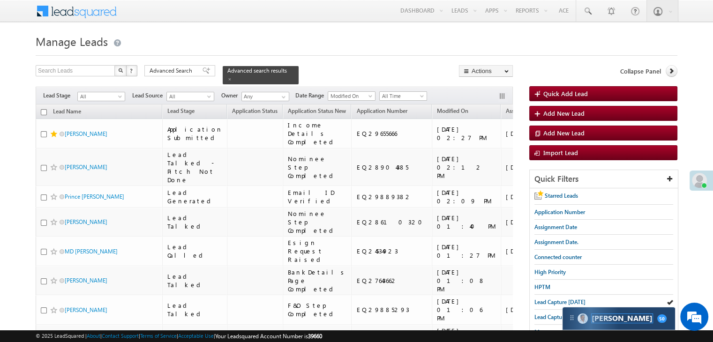
click at [594, 321] on span "[PERSON_NAME]" at bounding box center [622, 318] width 61 height 9
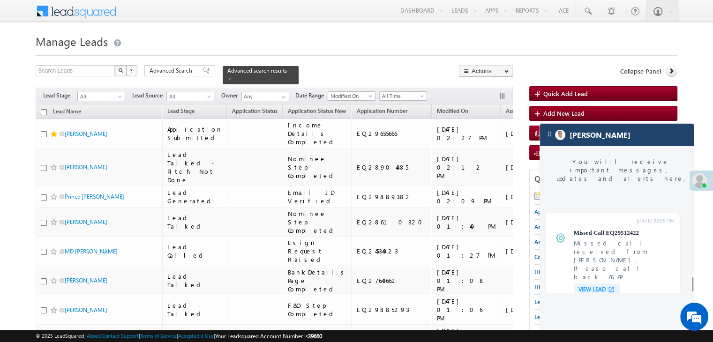
scroll to position [3788, 0]
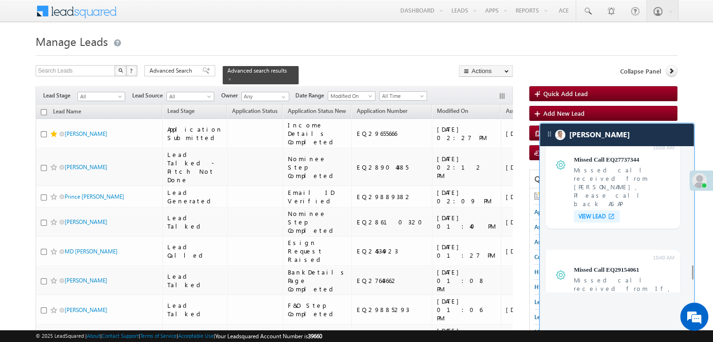
scroll to position [3366, 0]
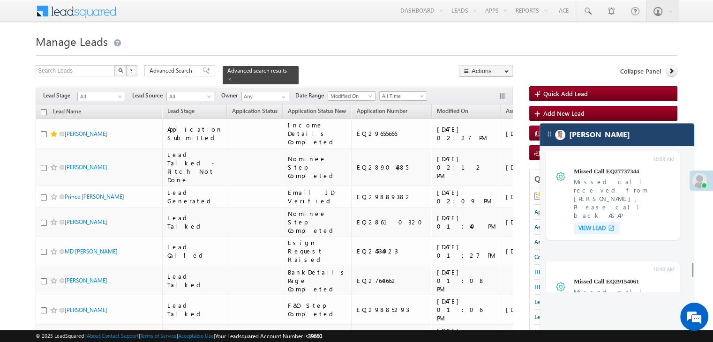
click at [567, 136] on div "[PERSON_NAME]" at bounding box center [617, 135] width 154 height 23
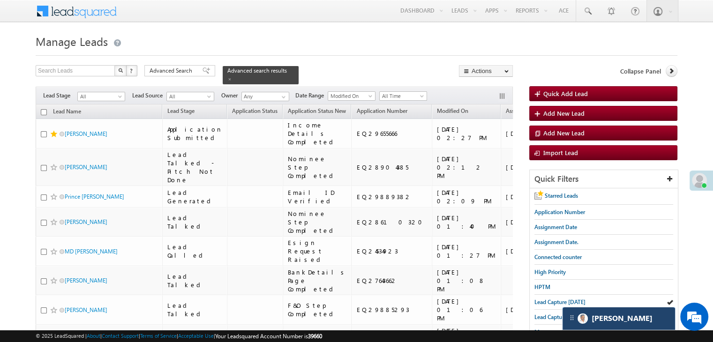
scroll to position [3849, 0]
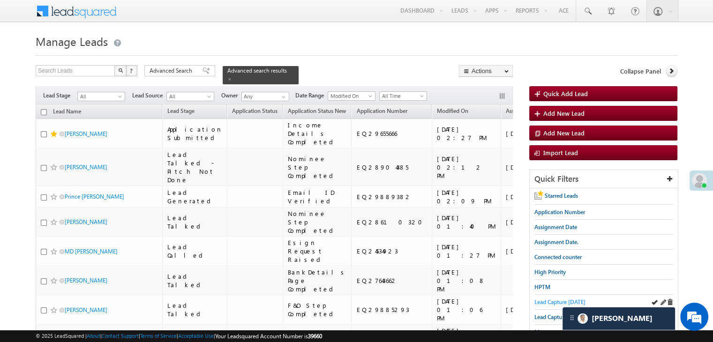
click at [550, 300] on span "Lead Capture [DATE]" at bounding box center [559, 302] width 51 height 7
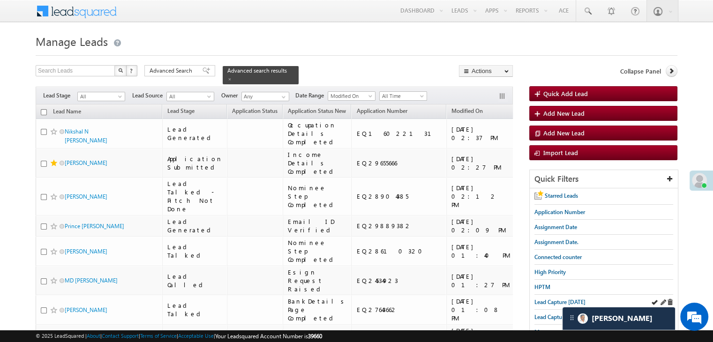
click at [555, 295] on div "Lead Capture [DATE]" at bounding box center [603, 302] width 139 height 15
click at [552, 299] on span "Lead Capture [DATE]" at bounding box center [559, 302] width 51 height 7
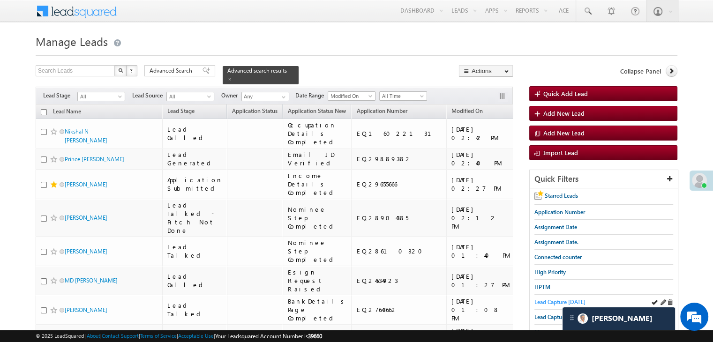
click at [540, 300] on span "Lead Capture [DATE]" at bounding box center [559, 302] width 51 height 7
click at [554, 299] on span "Lead Capture [DATE]" at bounding box center [559, 302] width 51 height 7
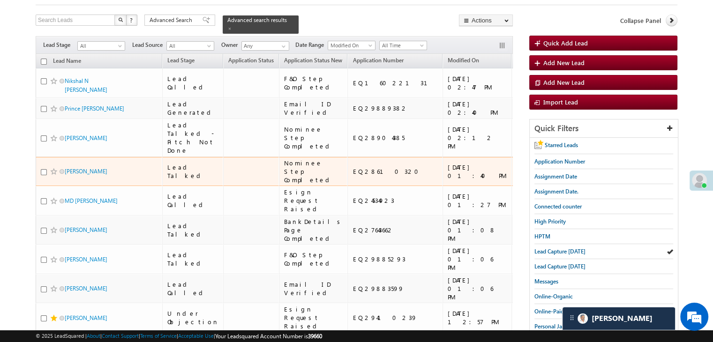
scroll to position [47, 0]
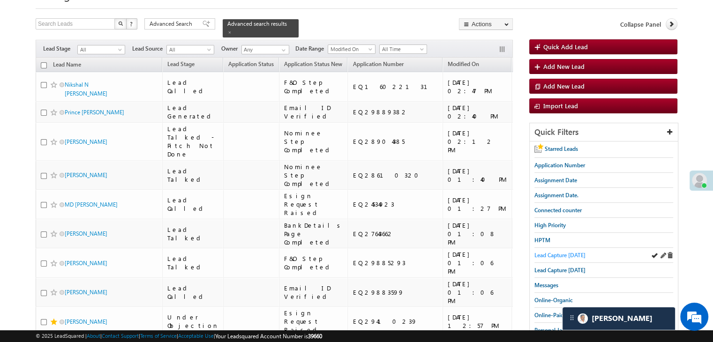
click at [564, 253] on span "Lead Capture [DATE]" at bounding box center [559, 255] width 51 height 7
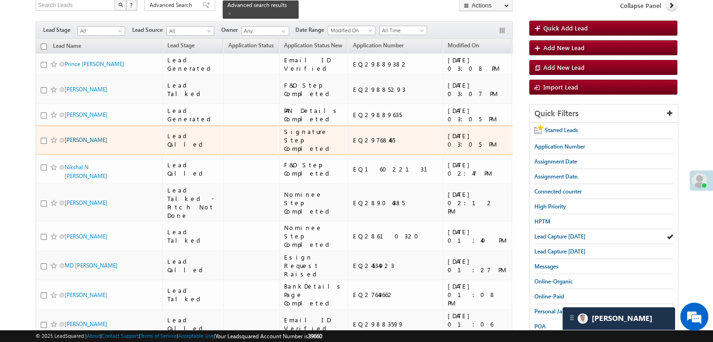
scroll to position [141, 0]
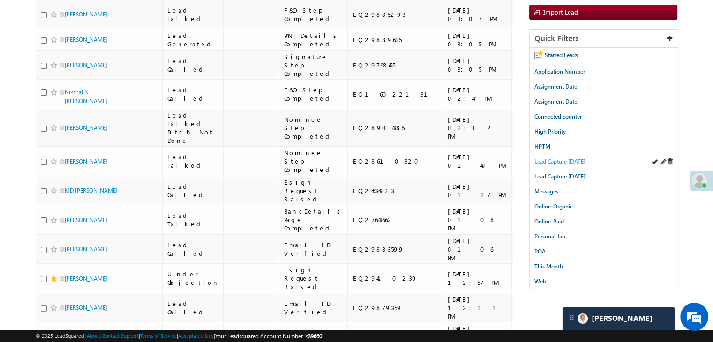
click at [556, 160] on span "Lead Capture [DATE]" at bounding box center [559, 161] width 51 height 7
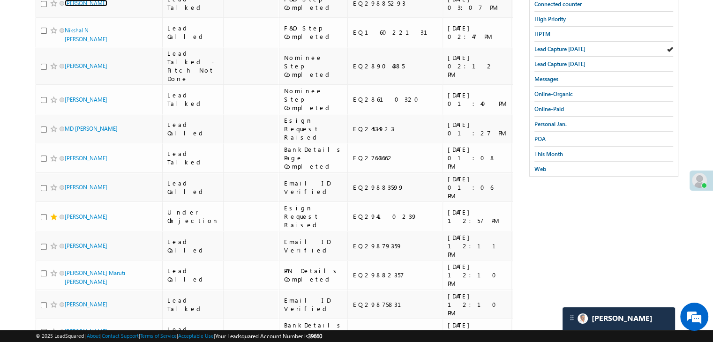
scroll to position [188, 0]
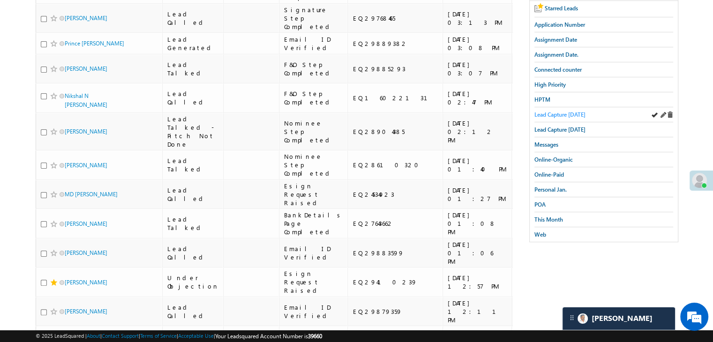
click at [576, 113] on span "Lead Capture [DATE]" at bounding box center [559, 114] width 51 height 7
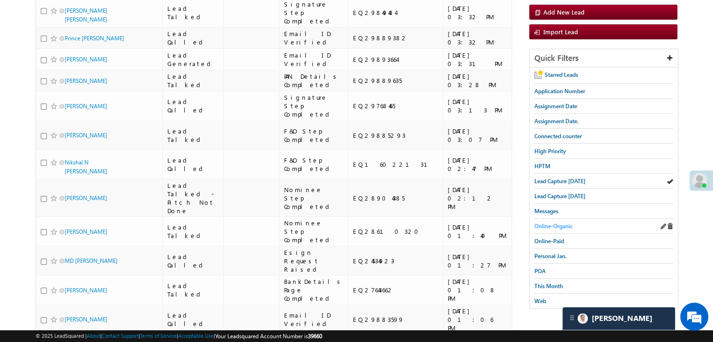
scroll to position [0, 0]
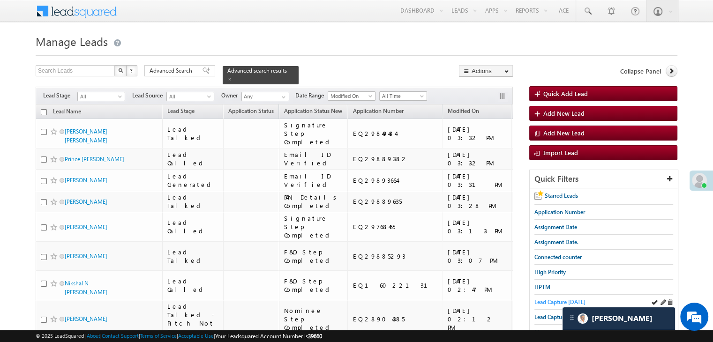
click at [544, 299] on span "Lead Capture [DATE]" at bounding box center [559, 302] width 51 height 7
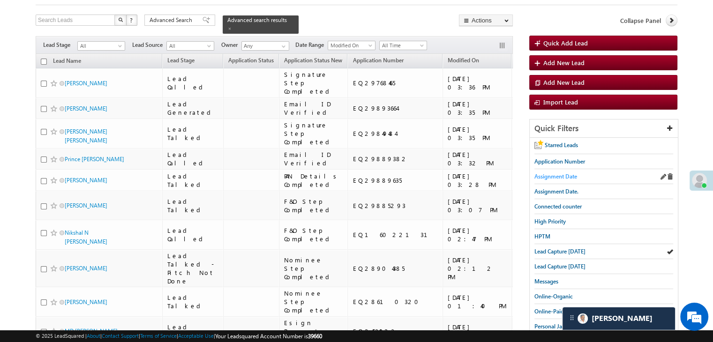
scroll to position [94, 0]
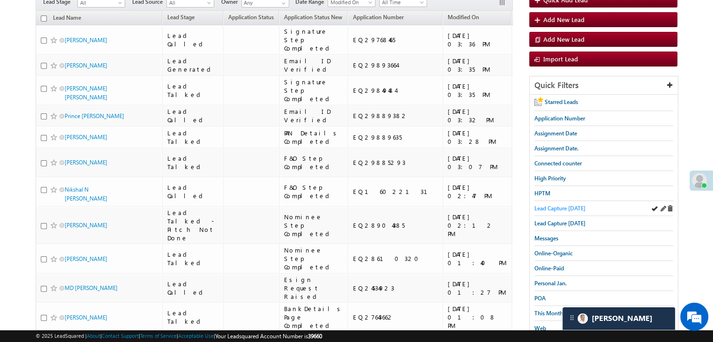
click at [559, 208] on span "Lead Capture [DATE]" at bounding box center [559, 208] width 51 height 7
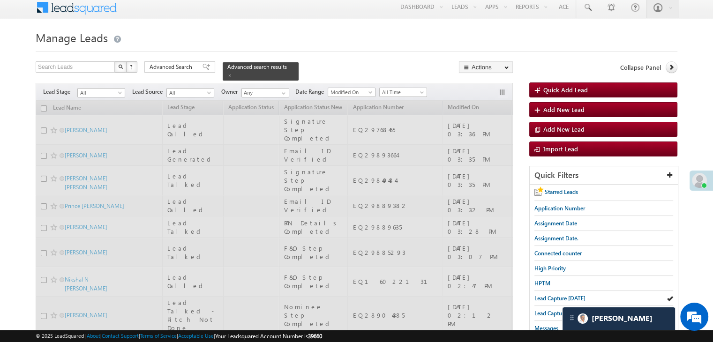
scroll to position [0, 0]
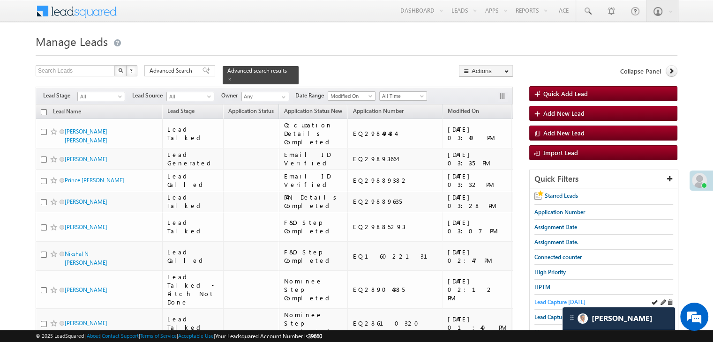
click at [548, 300] on span "Lead Capture [DATE]" at bounding box center [559, 302] width 51 height 7
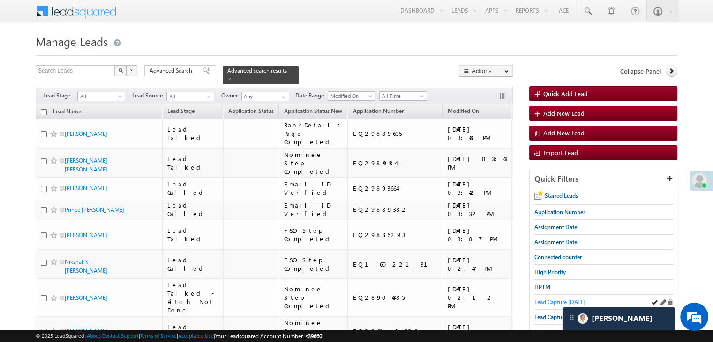
click at [542, 299] on span "Lead Capture [DATE]" at bounding box center [559, 302] width 51 height 7
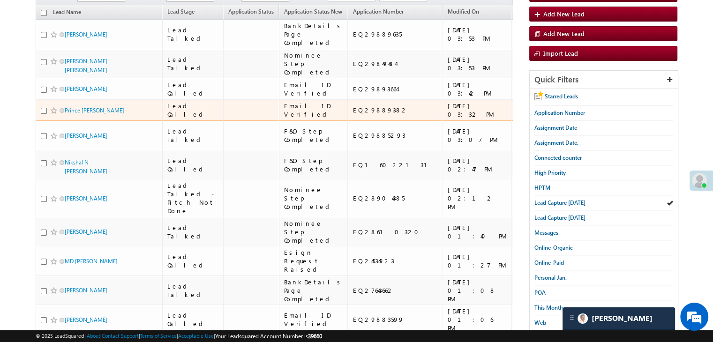
scroll to position [94, 0]
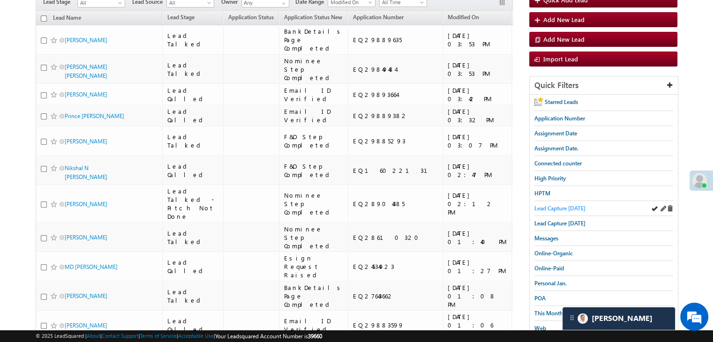
click at [573, 205] on span "Lead Capture [DATE]" at bounding box center [559, 208] width 51 height 7
click at [553, 207] on span "Lead Capture [DATE]" at bounding box center [559, 208] width 51 height 7
click at [571, 207] on span "Lead Capture [DATE]" at bounding box center [559, 208] width 51 height 7
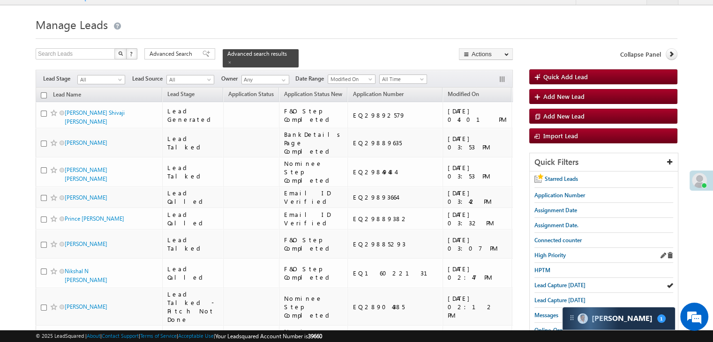
scroll to position [47, 0]
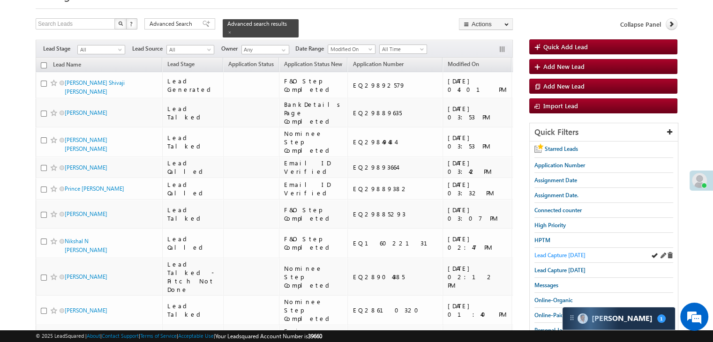
click at [546, 254] on span "Lead Capture [DATE]" at bounding box center [559, 255] width 51 height 7
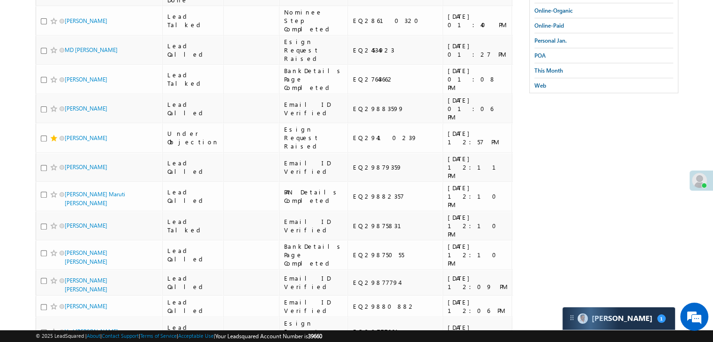
scroll to position [149, 0]
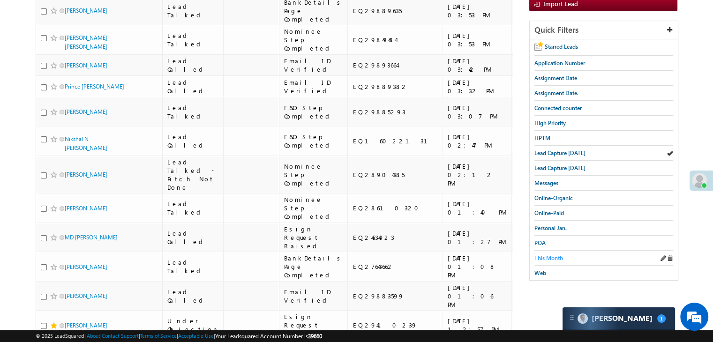
click at [555, 255] on span "This Month" at bounding box center [548, 258] width 29 height 7
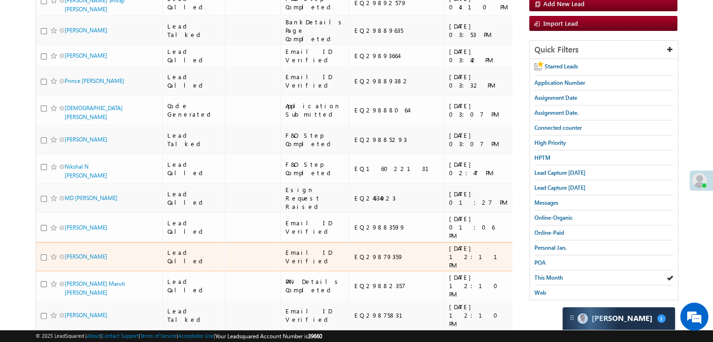
scroll to position [96, 0]
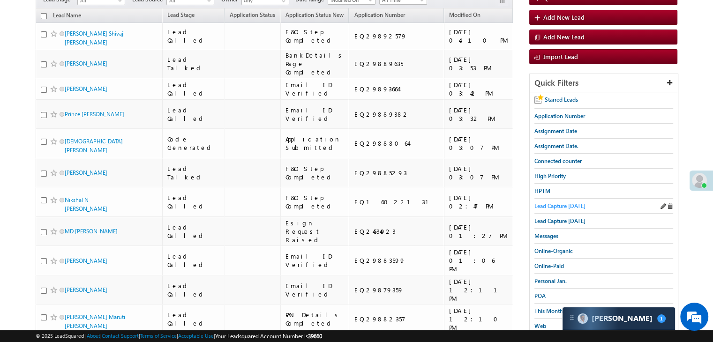
click at [549, 203] on span "Lead Capture [DATE]" at bounding box center [559, 206] width 51 height 7
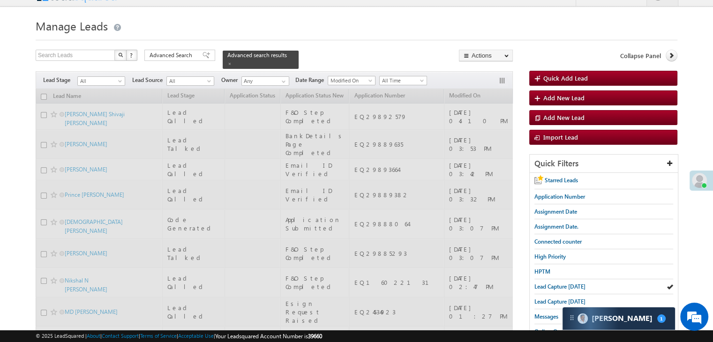
scroll to position [0, 0]
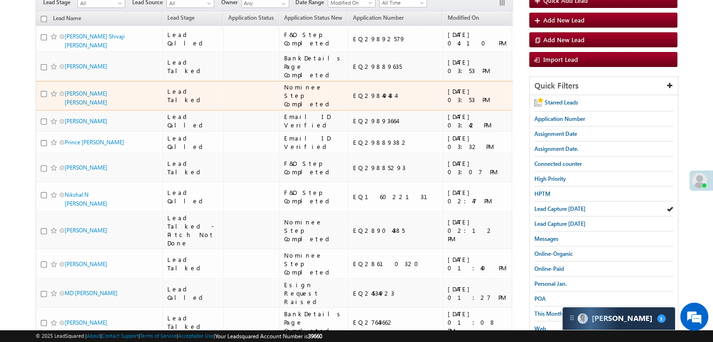
scroll to position [4643, 0]
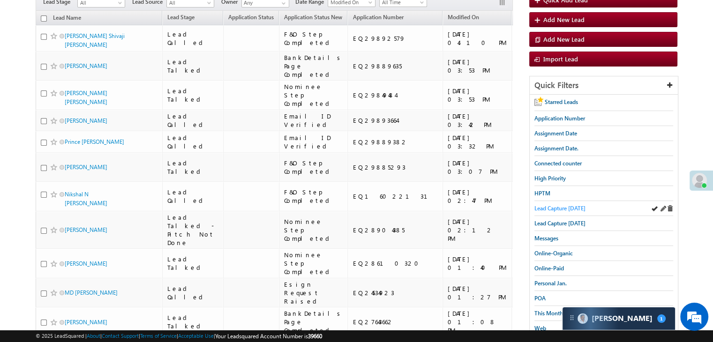
click at [548, 206] on span "Lead Capture [DATE]" at bounding box center [559, 208] width 51 height 7
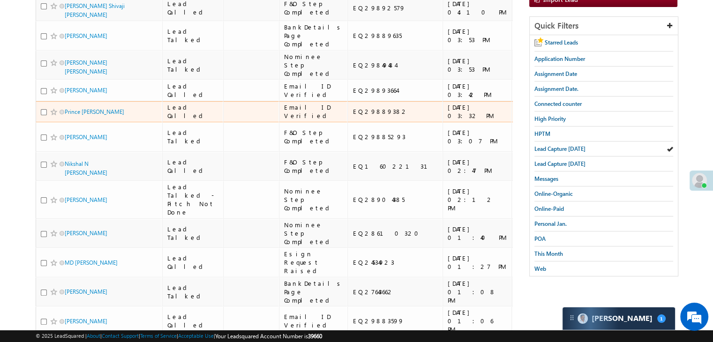
scroll to position [234, 0]
